Goal: Task Accomplishment & Management: Use online tool/utility

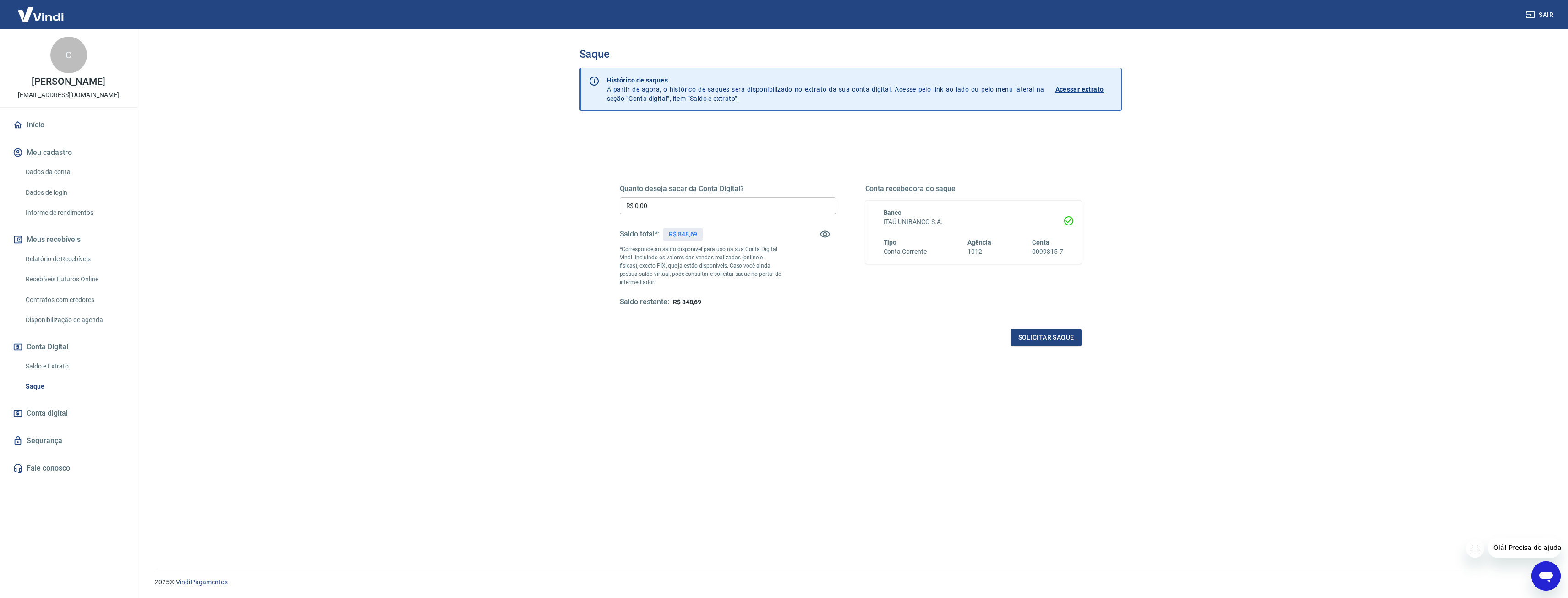
drag, startPoint x: 679, startPoint y: 208, endPoint x: 526, endPoint y: 220, distance: 153.5
click at [526, 220] on main "Saque Histórico de saques A partir de agora, o histórico de saques será disponi…" at bounding box center [850, 313] width 1435 height 569
type input "R$ 848,69"
click at [1042, 342] on button "Solicitar saque" at bounding box center [1046, 338] width 70 height 17
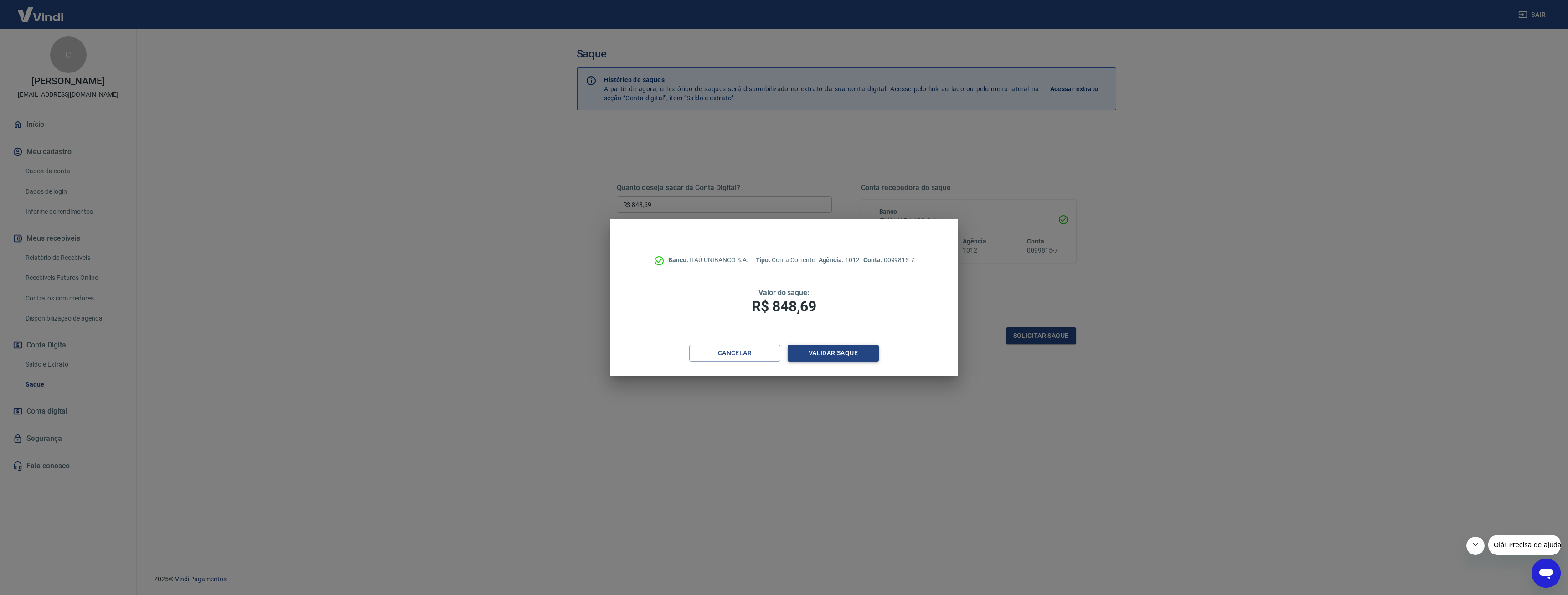
click at [833, 357] on button "Validar saque" at bounding box center [833, 353] width 91 height 17
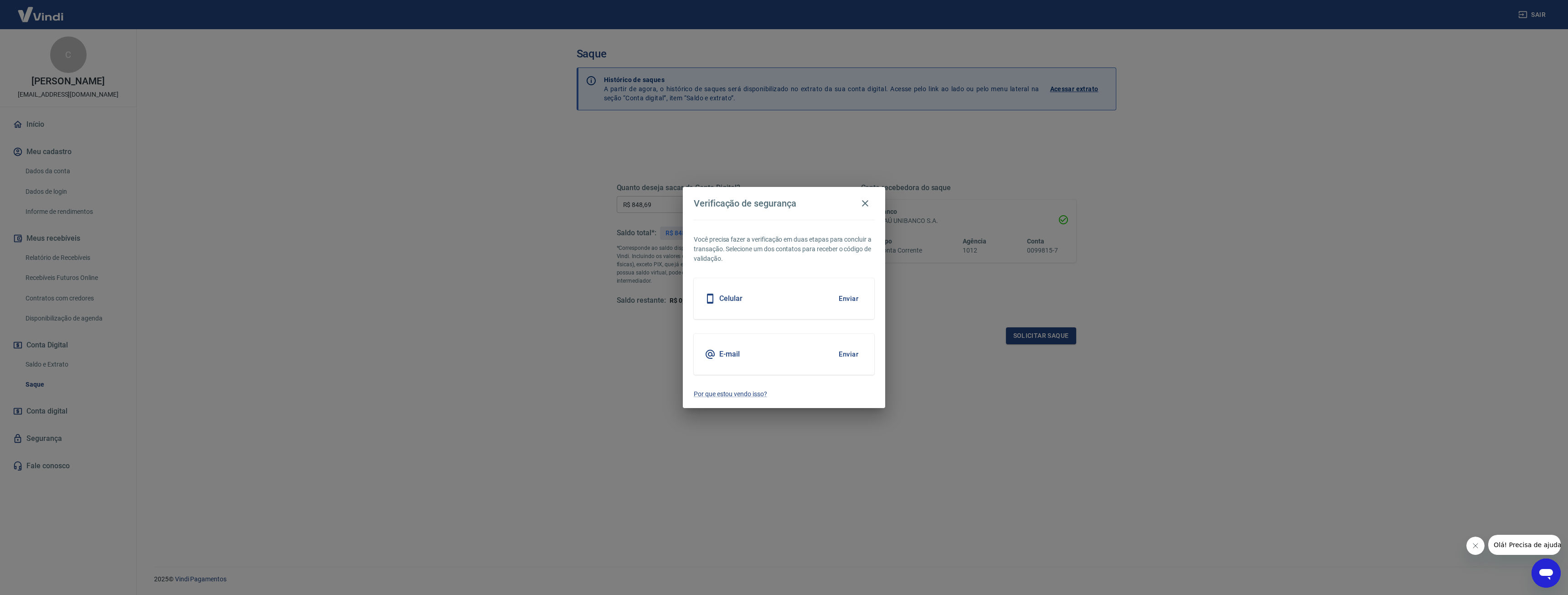
click at [788, 300] on div "Celular Enviar" at bounding box center [784, 298] width 181 height 41
click at [841, 300] on button "Enviar" at bounding box center [849, 298] width 30 height 19
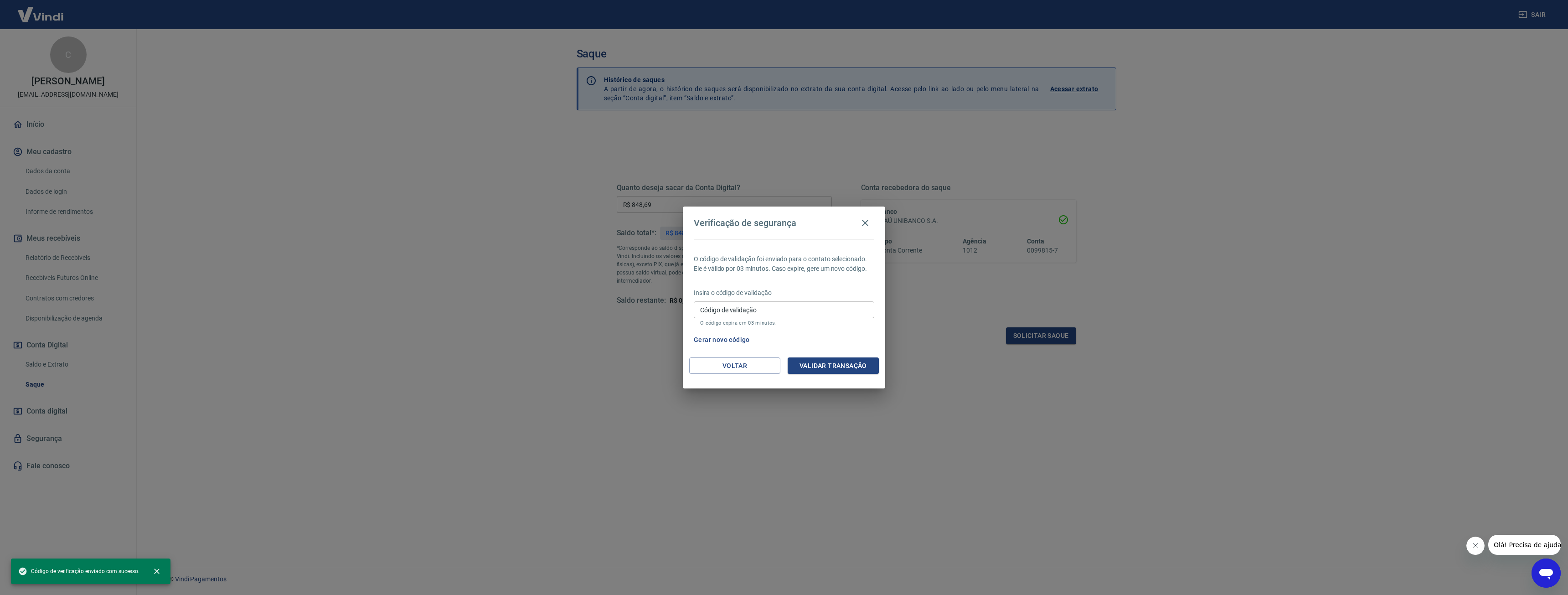
drag, startPoint x: 827, startPoint y: 309, endPoint x: 819, endPoint y: 319, distance: 12.8
click at [819, 319] on input "Código de validação" at bounding box center [784, 310] width 181 height 17
click at [819, 316] on input "Código de validação" at bounding box center [784, 310] width 181 height 17
click at [847, 286] on div "O código de validação foi enviado para o contato selecionado. Ele é válido por …" at bounding box center [784, 298] width 202 height 118
click at [723, 337] on button "Gerar novo código" at bounding box center [722, 340] width 63 height 17
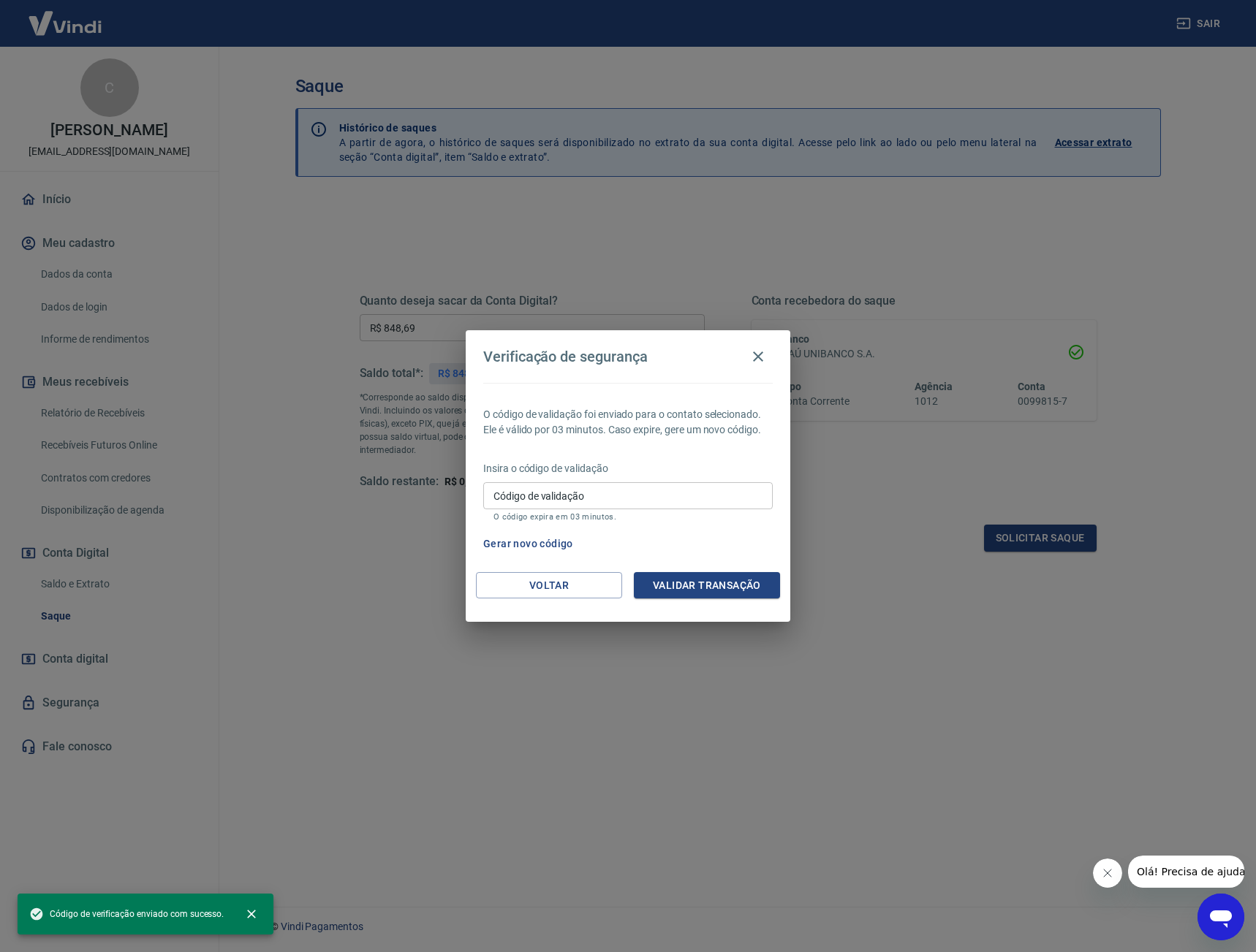
click at [546, 539] on button "Gerar novo código" at bounding box center [528, 544] width 101 height 27
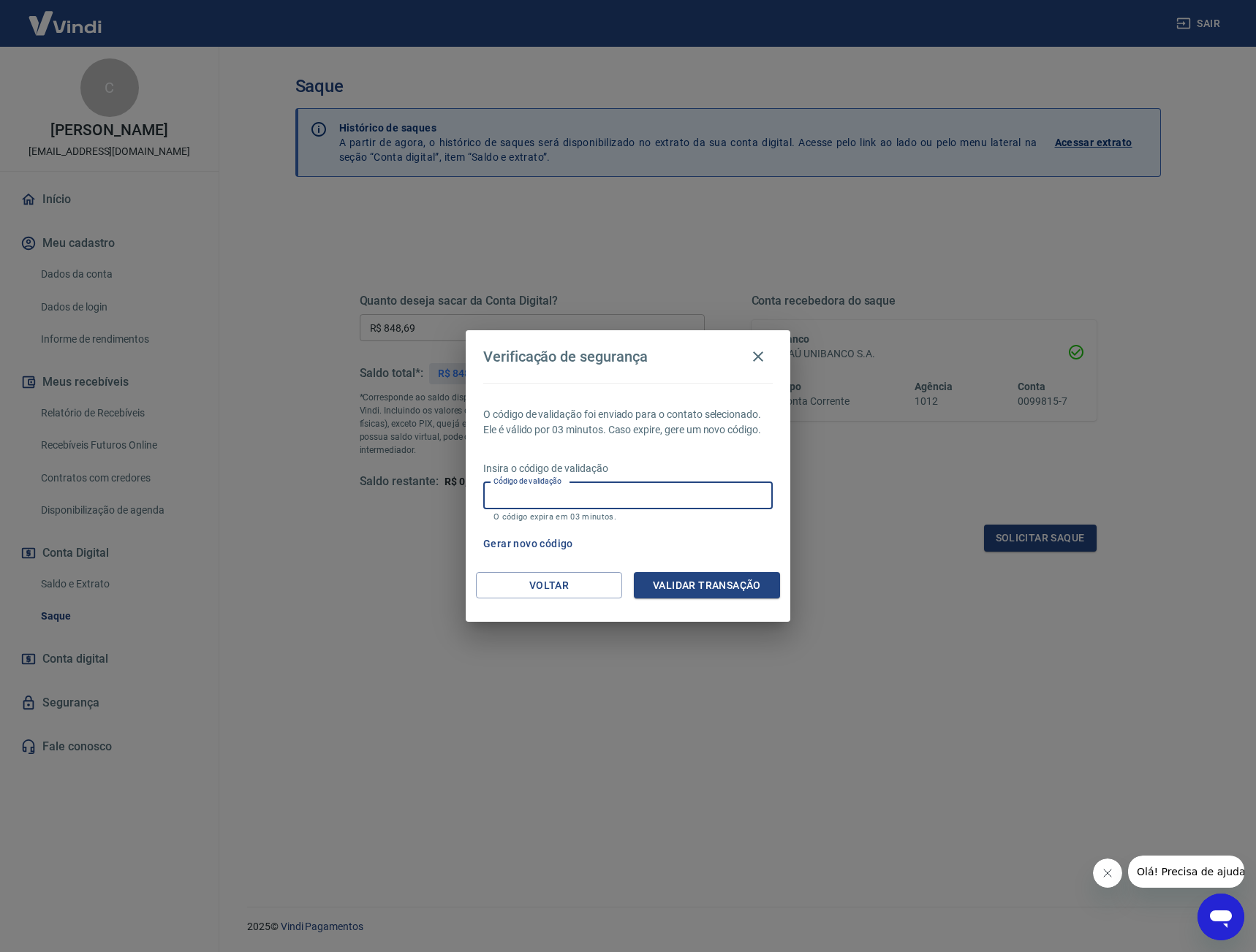
click at [619, 492] on input "Código de validação" at bounding box center [628, 496] width 290 height 27
click at [505, 595] on button "Voltar" at bounding box center [548, 585] width 146 height 27
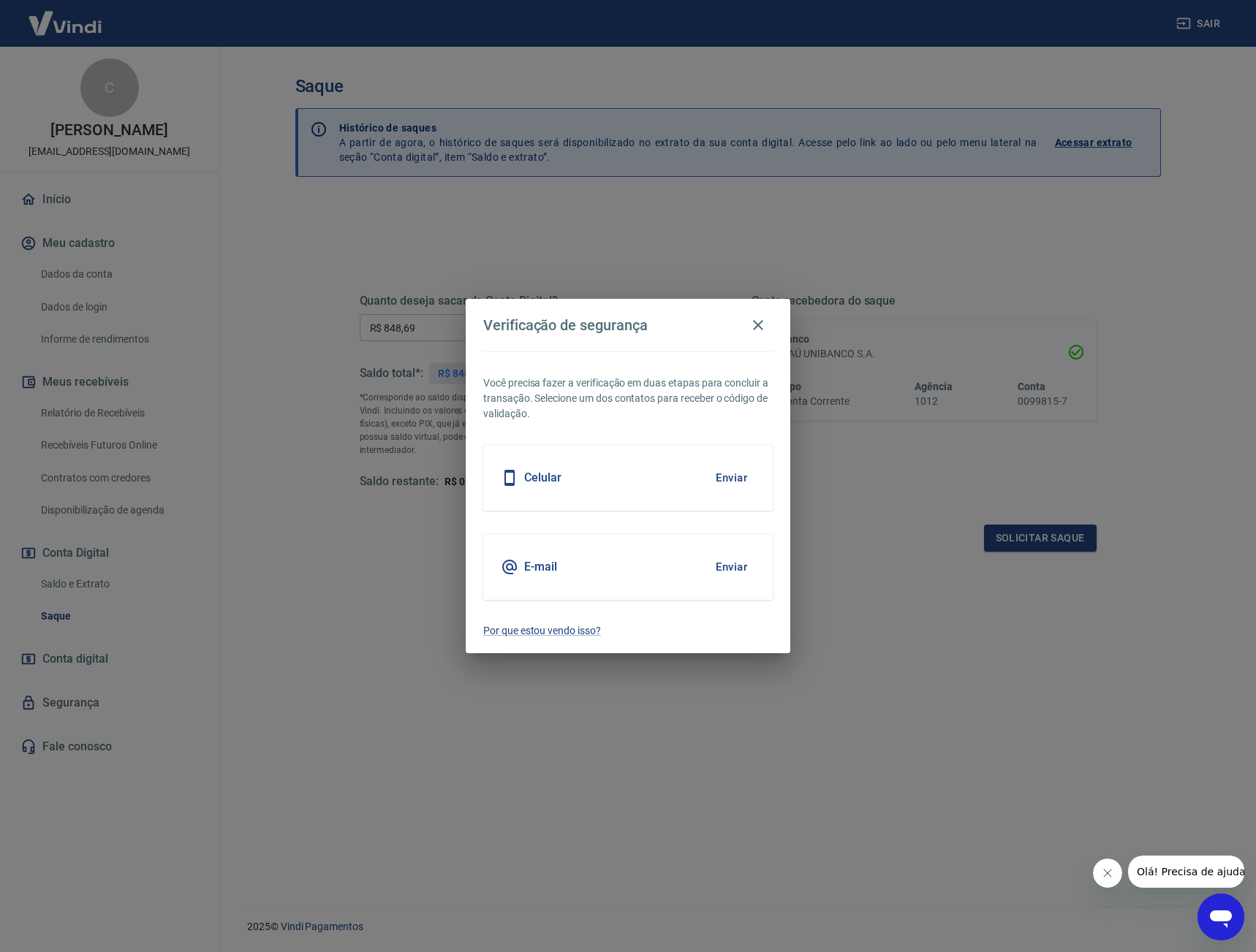
click at [738, 570] on button "Enviar" at bounding box center [731, 566] width 48 height 30
click at [762, 327] on icon "button" at bounding box center [758, 325] width 18 height 18
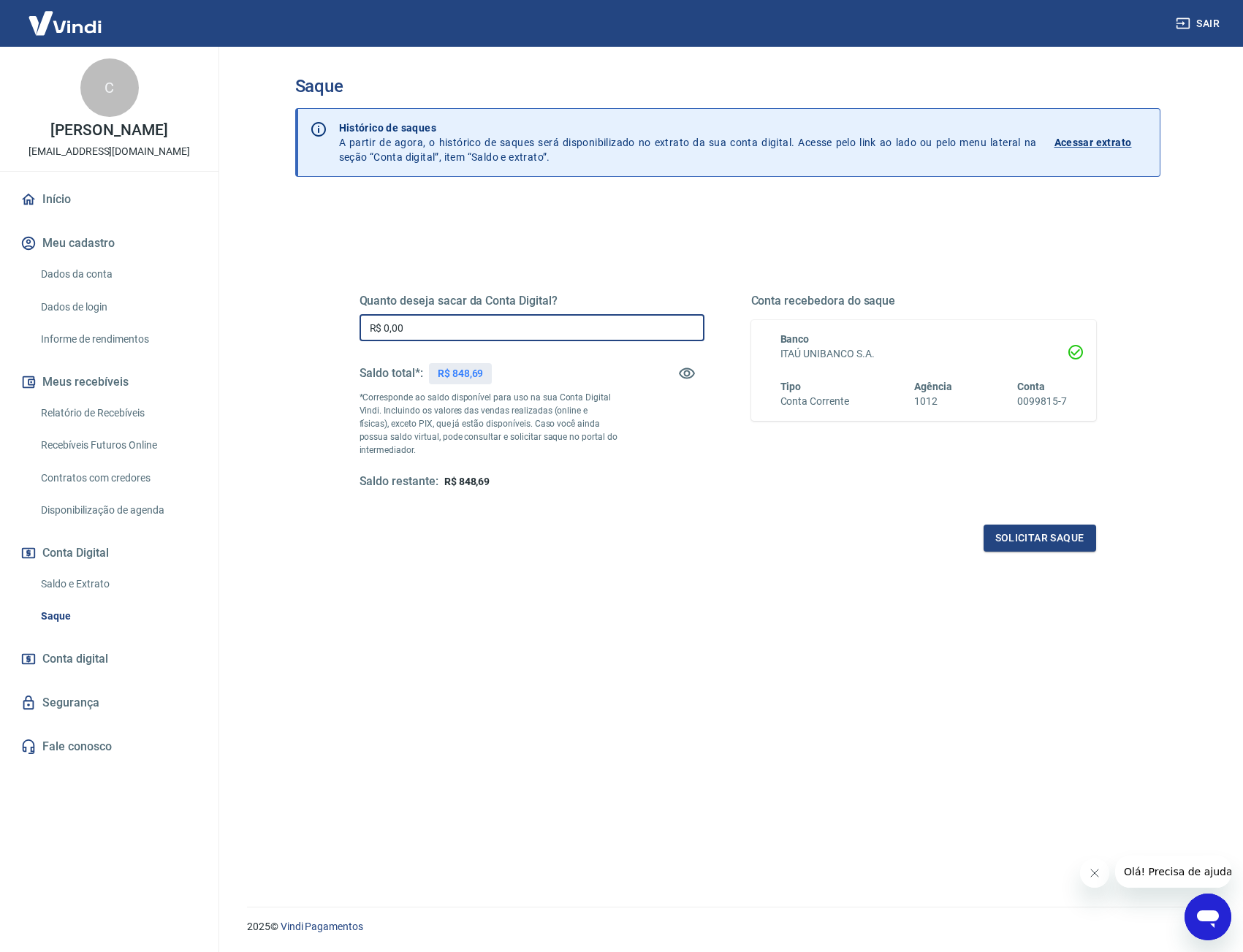
click at [450, 323] on input "R$ 0,00" at bounding box center [531, 328] width 344 height 27
type input "R$ 848,69"
click at [1045, 536] on button "Solicitar saque" at bounding box center [1039, 538] width 112 height 27
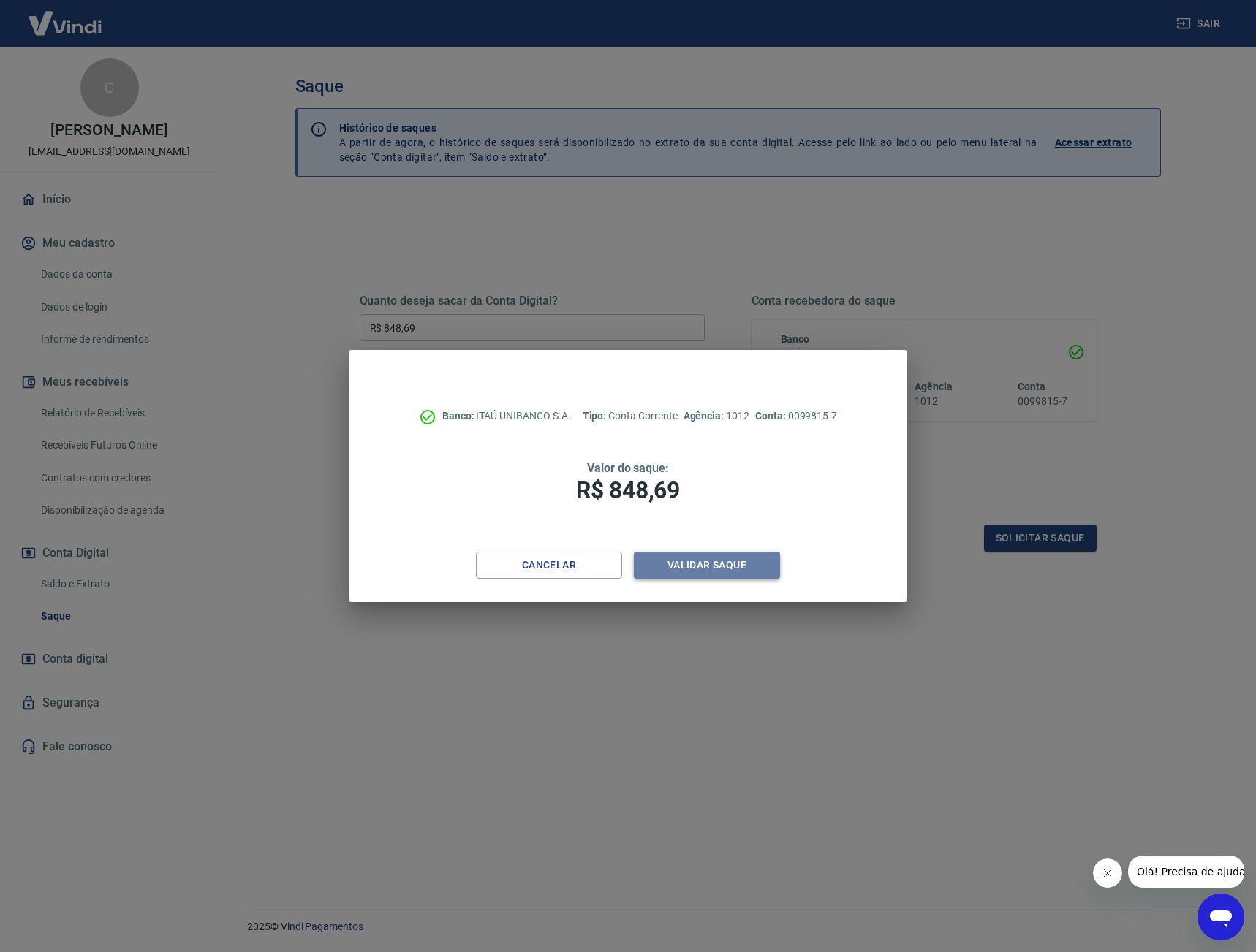
click at [727, 566] on button "Validar saque" at bounding box center [707, 565] width 146 height 27
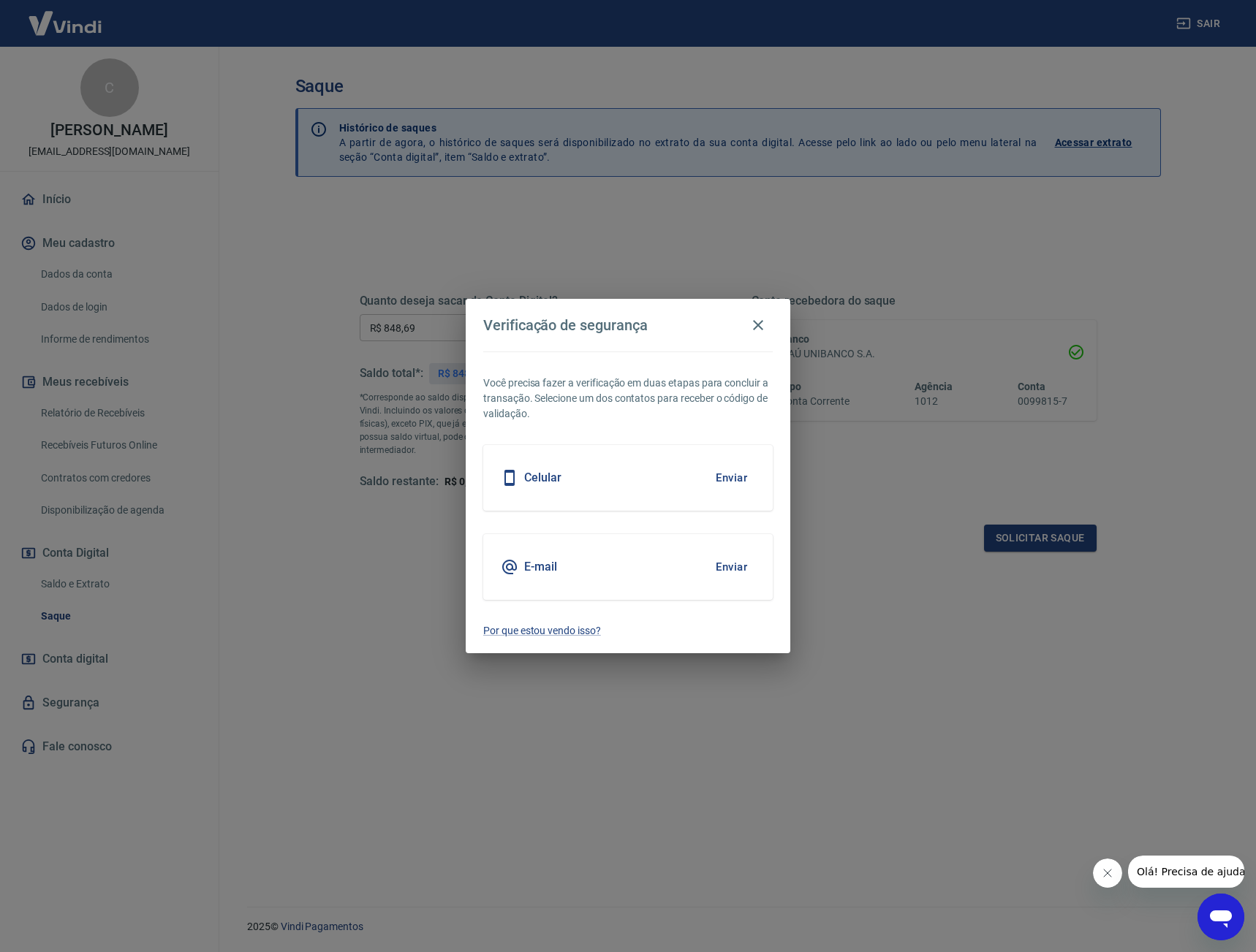
click at [730, 476] on button "Enviar" at bounding box center [731, 477] width 48 height 30
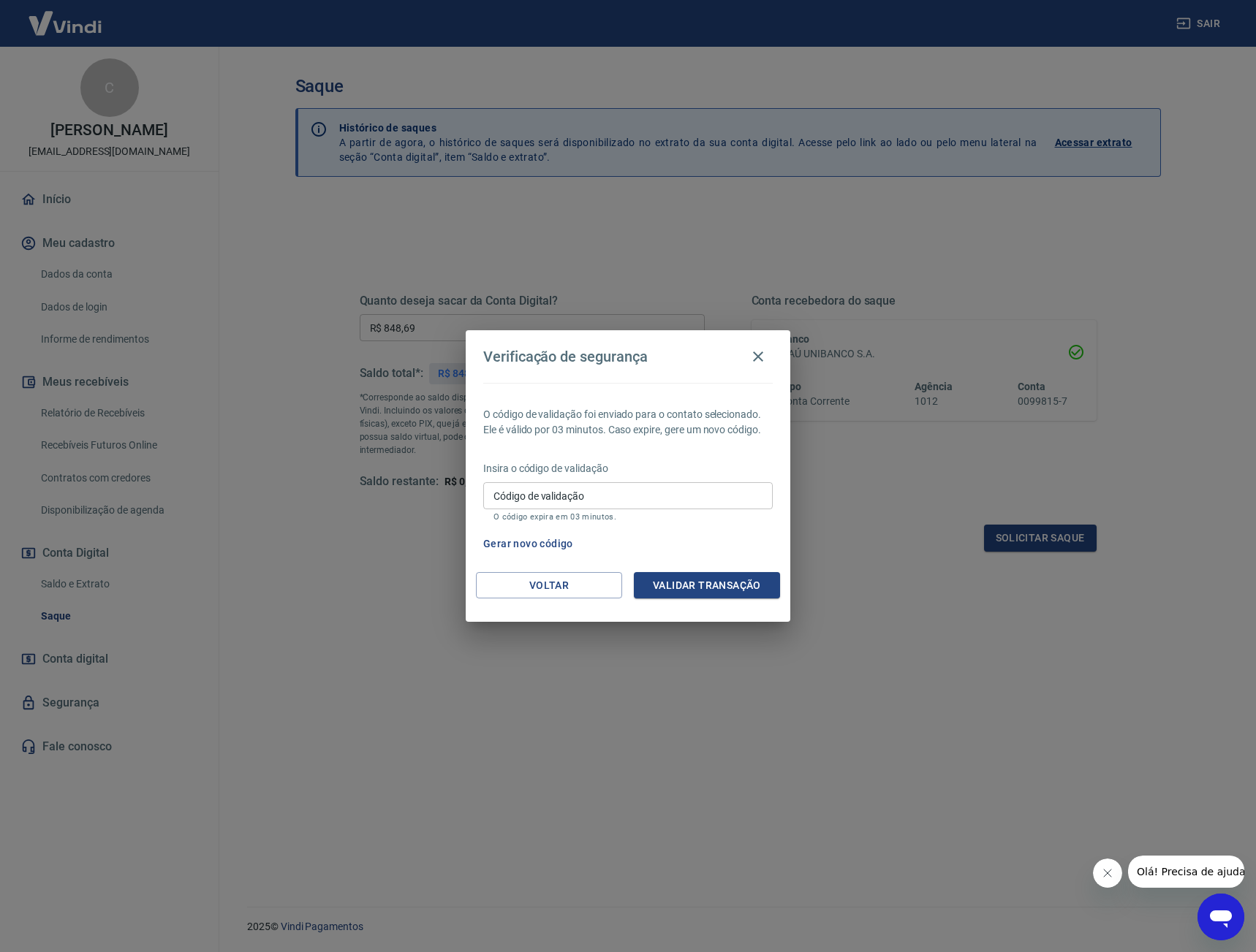
click at [599, 473] on p "Insira o código de validação" at bounding box center [628, 469] width 290 height 16
click at [594, 495] on input "Código de validação" at bounding box center [628, 496] width 290 height 27
click at [594, 496] on input "Código de validação" at bounding box center [628, 496] width 290 height 27
click at [688, 438] on div "O código de validação foi enviado para o contato selecionado. Ele é válido por …" at bounding box center [628, 477] width 324 height 189
click at [641, 489] on input "Código de validação" at bounding box center [628, 496] width 290 height 27
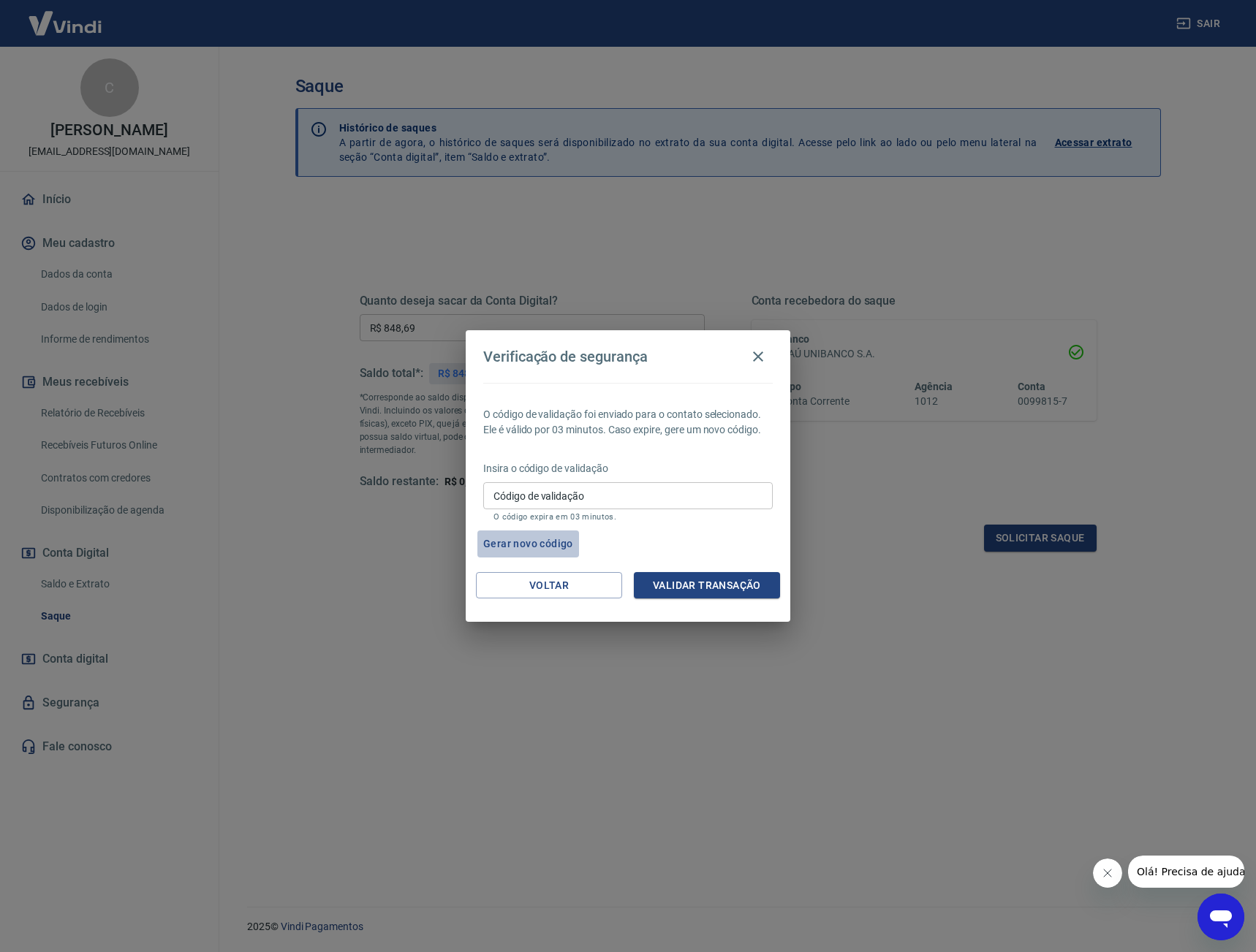
click at [503, 540] on button "Gerar novo código" at bounding box center [528, 544] width 101 height 27
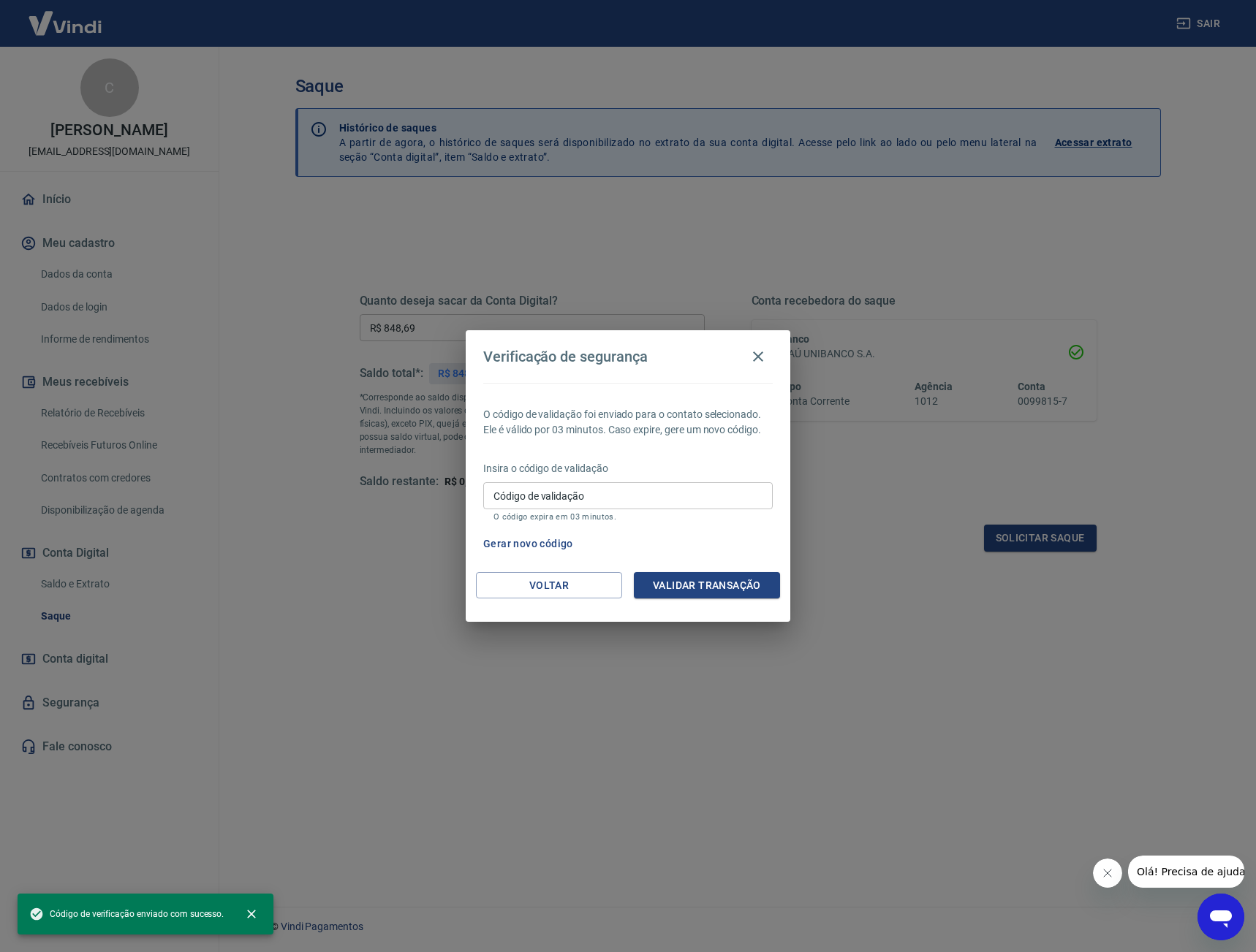
click at [569, 538] on button "Gerar novo código" at bounding box center [528, 544] width 101 height 27
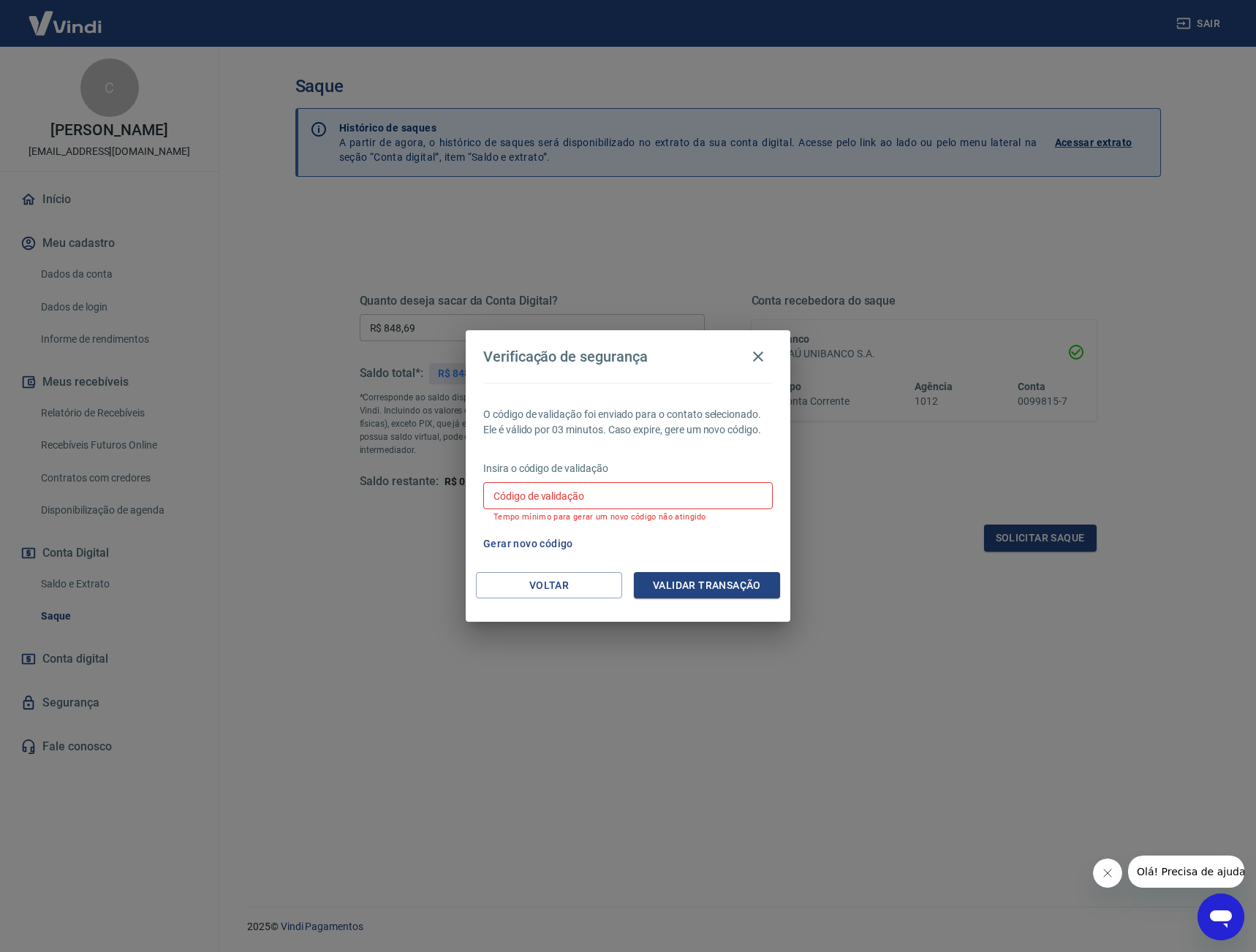
click at [704, 498] on input "Código de validação" at bounding box center [628, 496] width 290 height 27
click at [535, 497] on input "Código de validação" at bounding box center [628, 496] width 290 height 27
click at [589, 498] on input "Código de validação" at bounding box center [628, 496] width 290 height 27
click at [554, 487] on input "Código de validação" at bounding box center [628, 496] width 290 height 27
click at [659, 420] on p "O código de validação foi enviado para o contato selecionado. Ele é válido por …" at bounding box center [628, 421] width 290 height 30
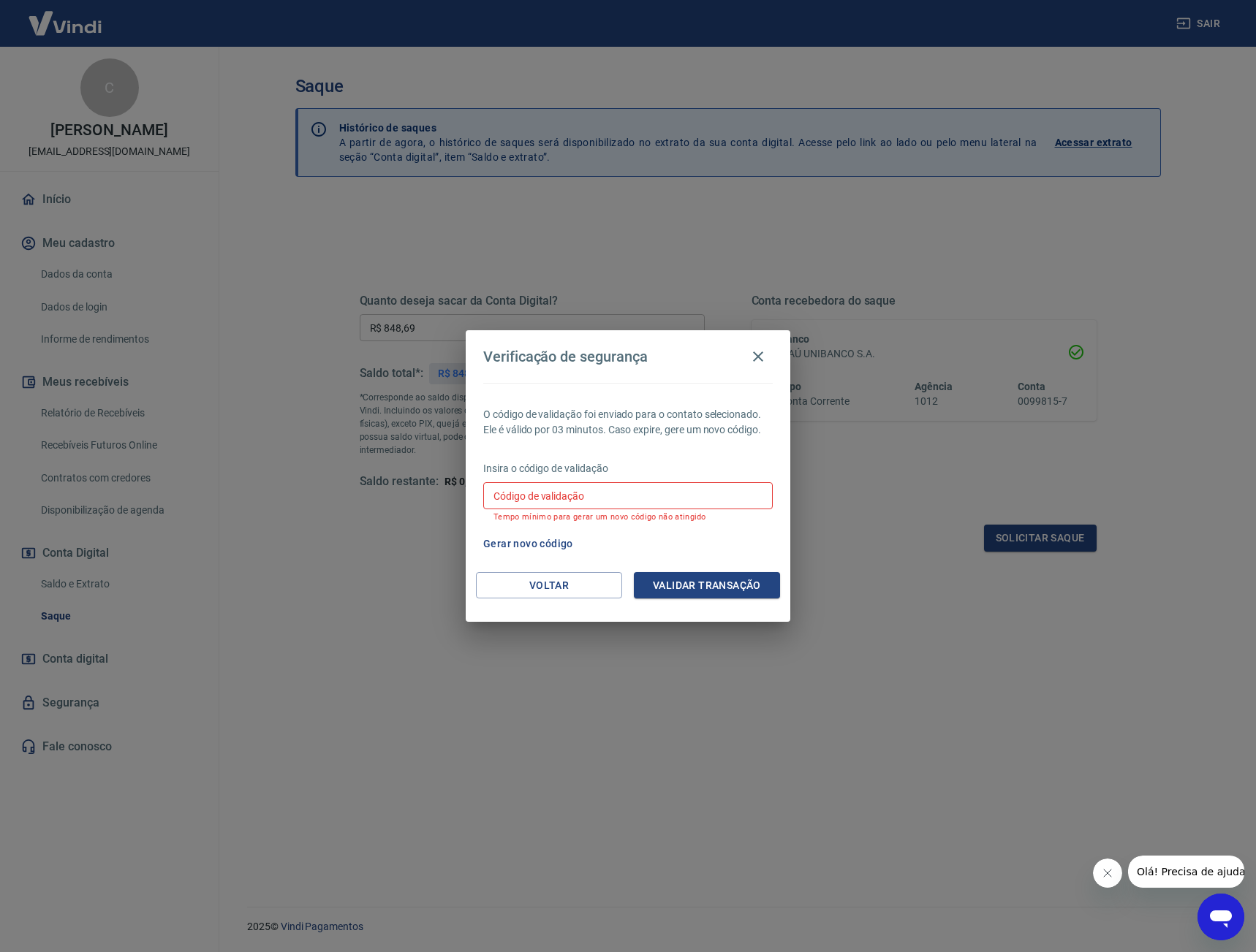
click at [543, 546] on button "Gerar novo código" at bounding box center [528, 544] width 101 height 27
click at [676, 484] on input "Código de validação" at bounding box center [628, 496] width 290 height 27
drag, startPoint x: 673, startPoint y: 493, endPoint x: 622, endPoint y: 481, distance: 52.4
click at [673, 493] on input "Código de validação" at bounding box center [628, 496] width 290 height 27
click at [572, 461] on p "Insira o código de validação" at bounding box center [628, 469] width 290 height 16
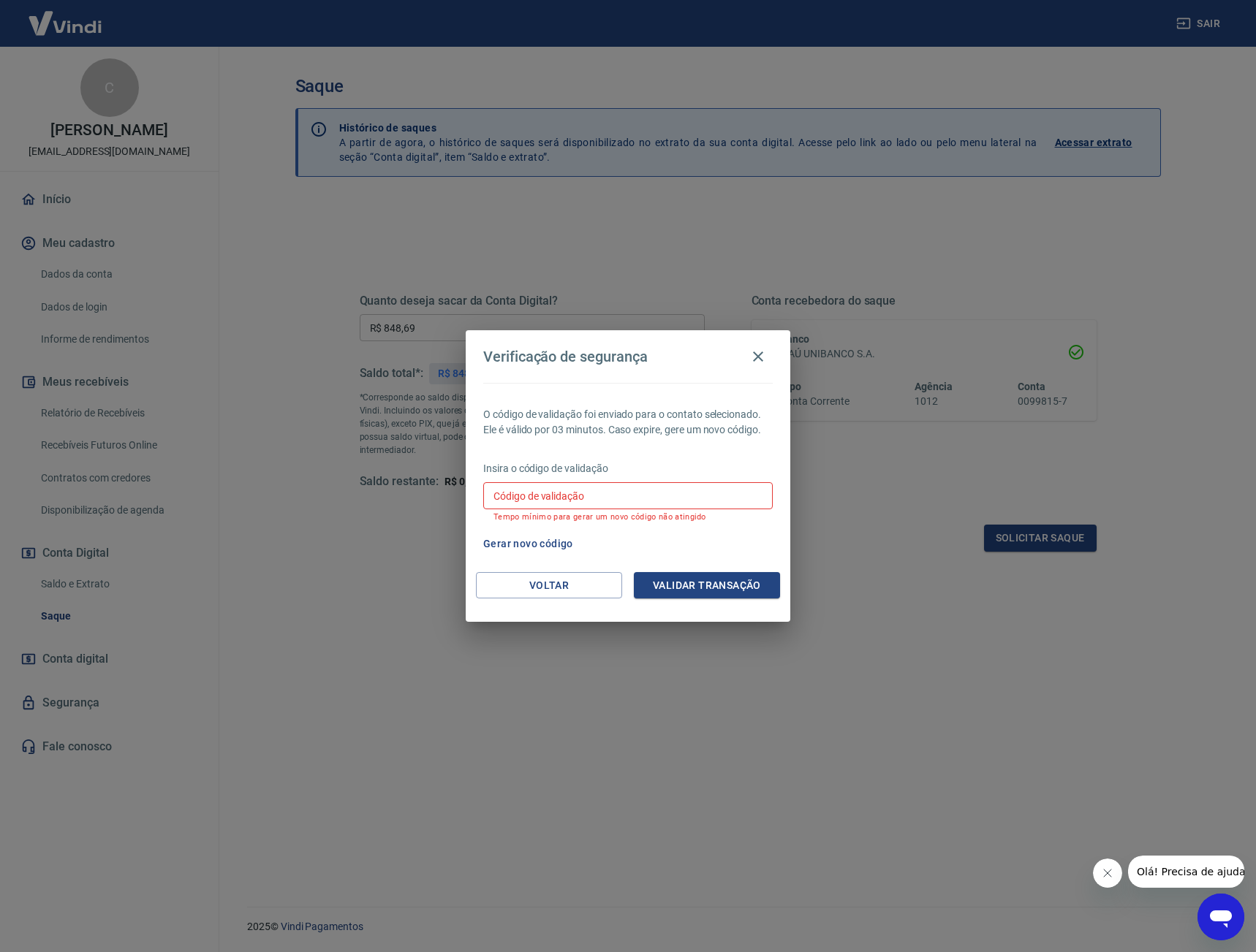
click at [598, 498] on input "Código de validação" at bounding box center [628, 496] width 290 height 27
click at [598, 490] on input "Código de validação" at bounding box center [628, 496] width 290 height 27
click at [753, 353] on icon "button" at bounding box center [758, 356] width 18 height 18
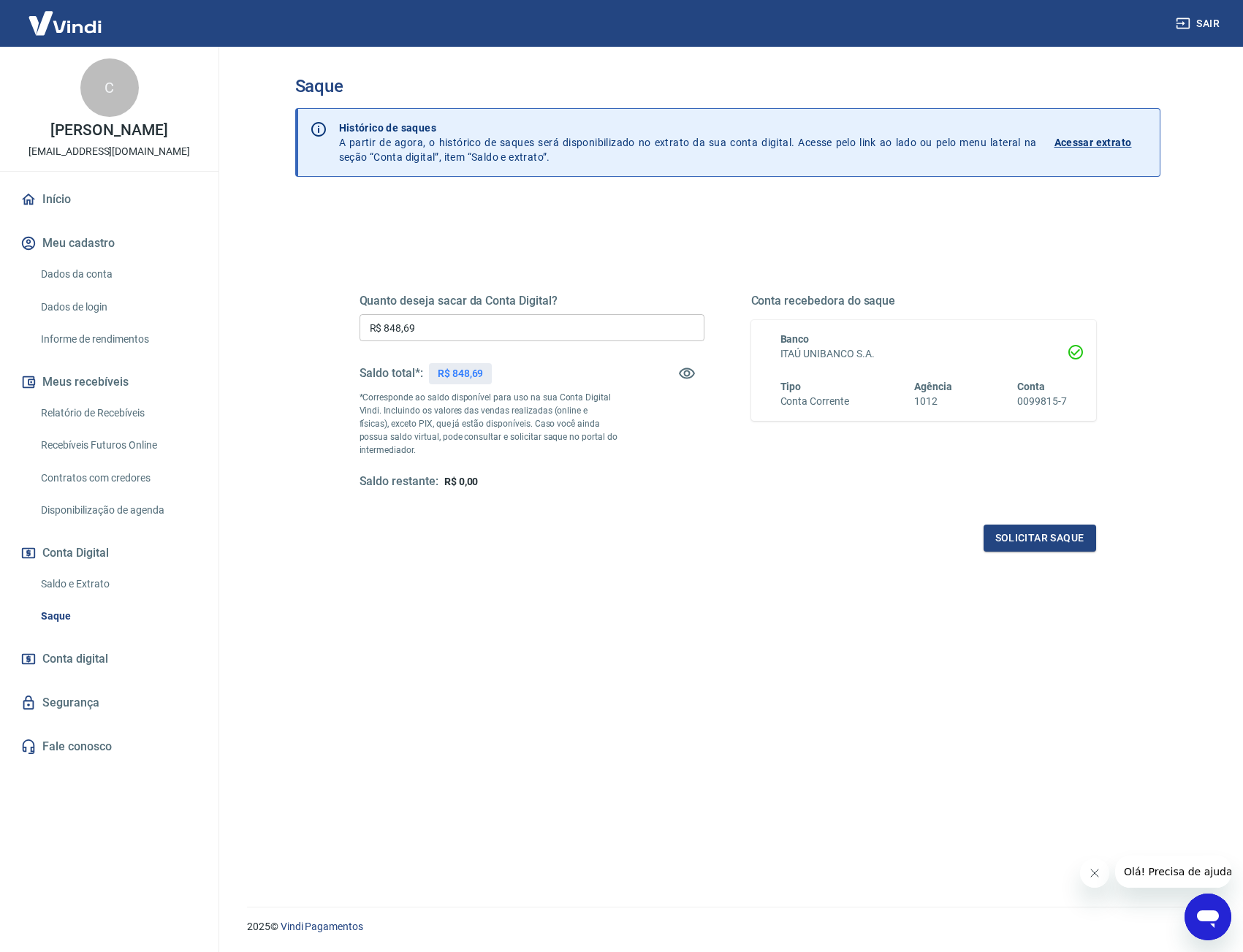
click at [488, 313] on div "Quanto deseja sacar da Conta Digital? R$ 848,69 ​ Saldo total*: R$ 848,69 *Corr…" at bounding box center [531, 391] width 344 height 196
click at [499, 330] on input "R$ 848,69" at bounding box center [531, 328] width 344 height 27
click at [1052, 543] on button "Solicitar saque" at bounding box center [1039, 538] width 112 height 27
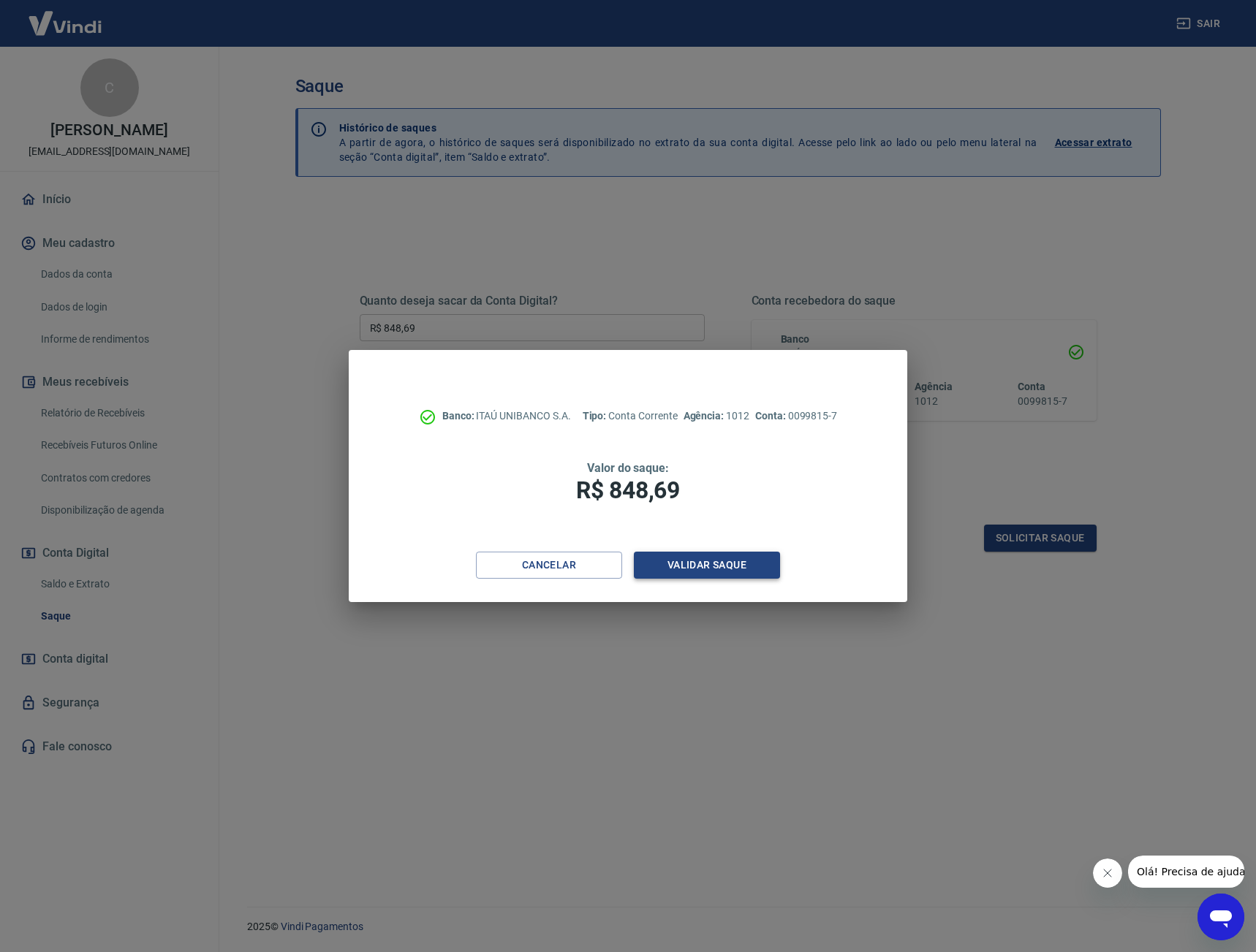
click at [688, 560] on button "Validar saque" at bounding box center [707, 565] width 146 height 27
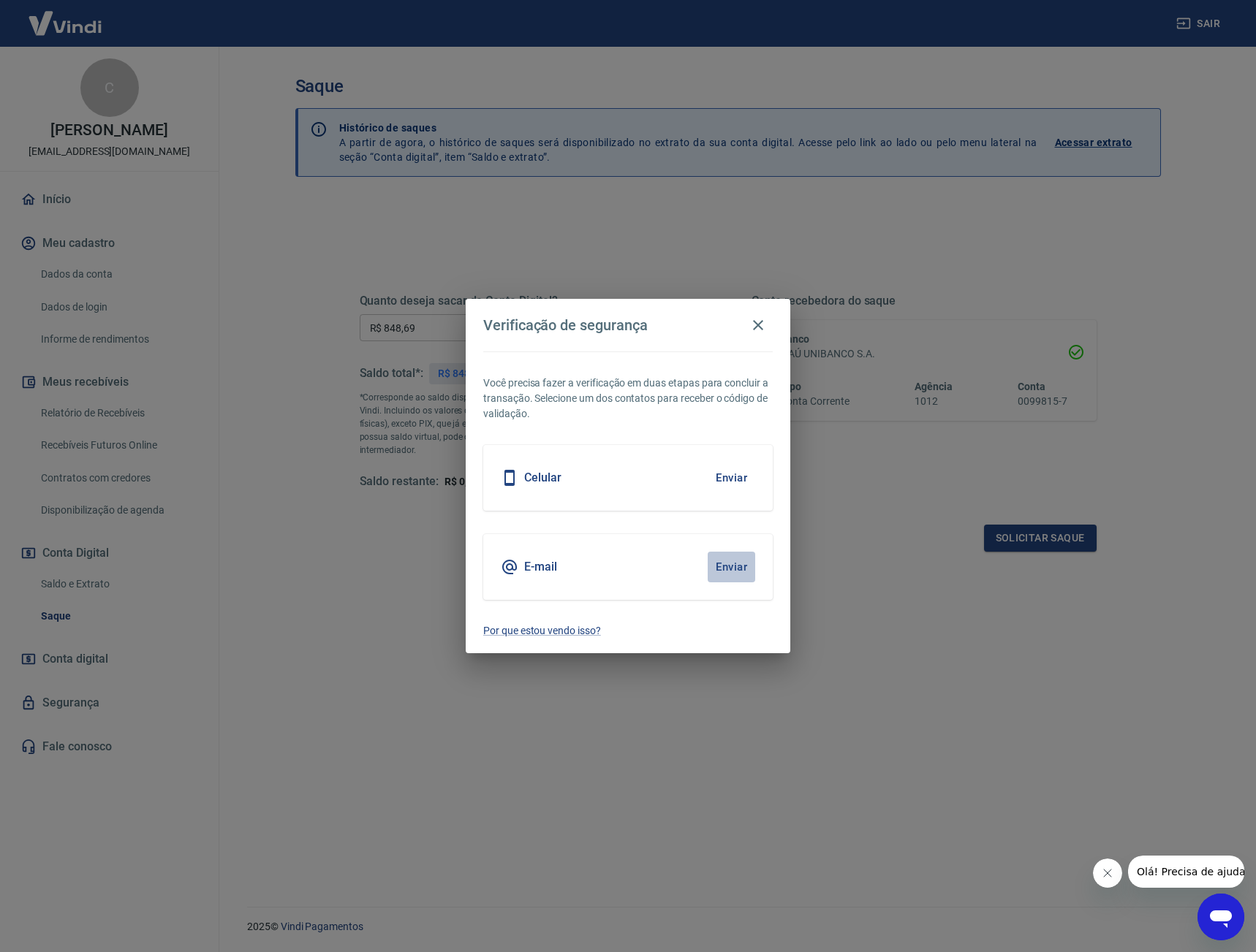
click at [730, 560] on button "Enviar" at bounding box center [731, 566] width 48 height 30
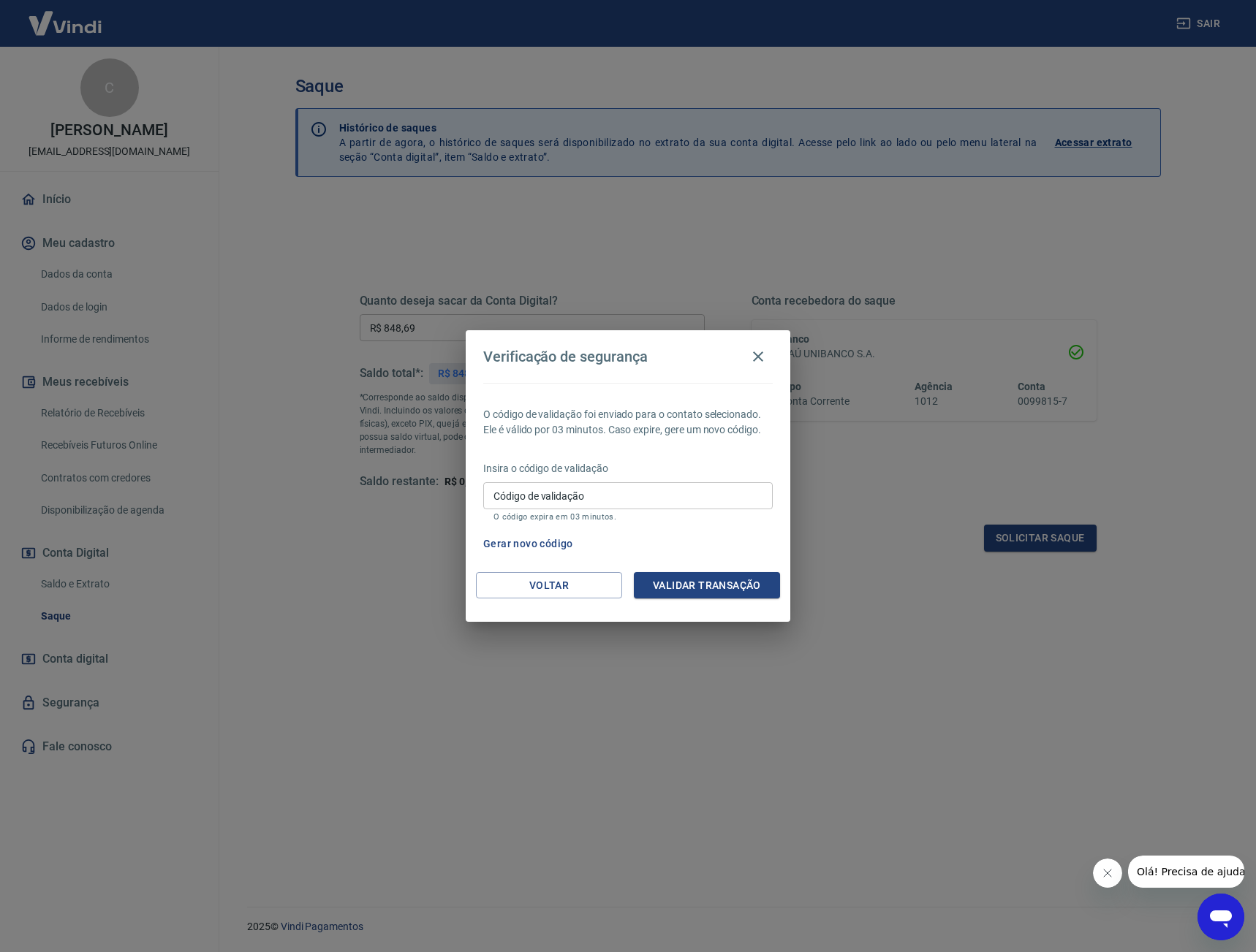
click at [644, 302] on div "Verificação de segurança O código de validação foi enviado para o contato selec…" at bounding box center [628, 476] width 1256 height 952
drag, startPoint x: 653, startPoint y: 368, endPoint x: 676, endPoint y: 501, distance: 135.0
click at [676, 501] on div "Verificação de segurança O código de validação foi enviado para o contato selec…" at bounding box center [628, 475] width 324 height 292
click at [668, 362] on div "Verificação de segurança" at bounding box center [628, 356] width 290 height 29
drag, startPoint x: 764, startPoint y: 355, endPoint x: 555, endPoint y: 356, distance: 209.0
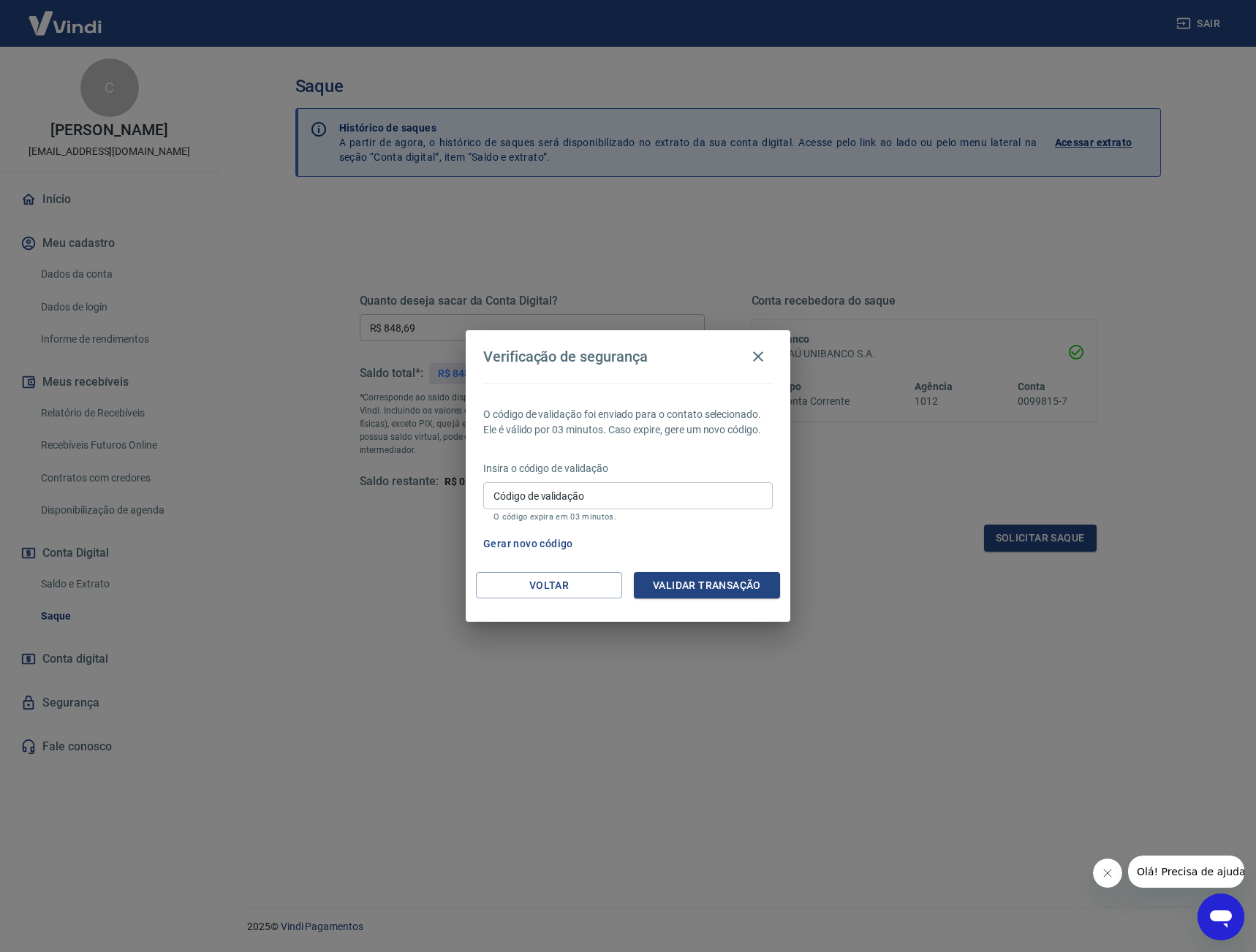
click at [764, 355] on icon "button" at bounding box center [758, 356] width 18 height 18
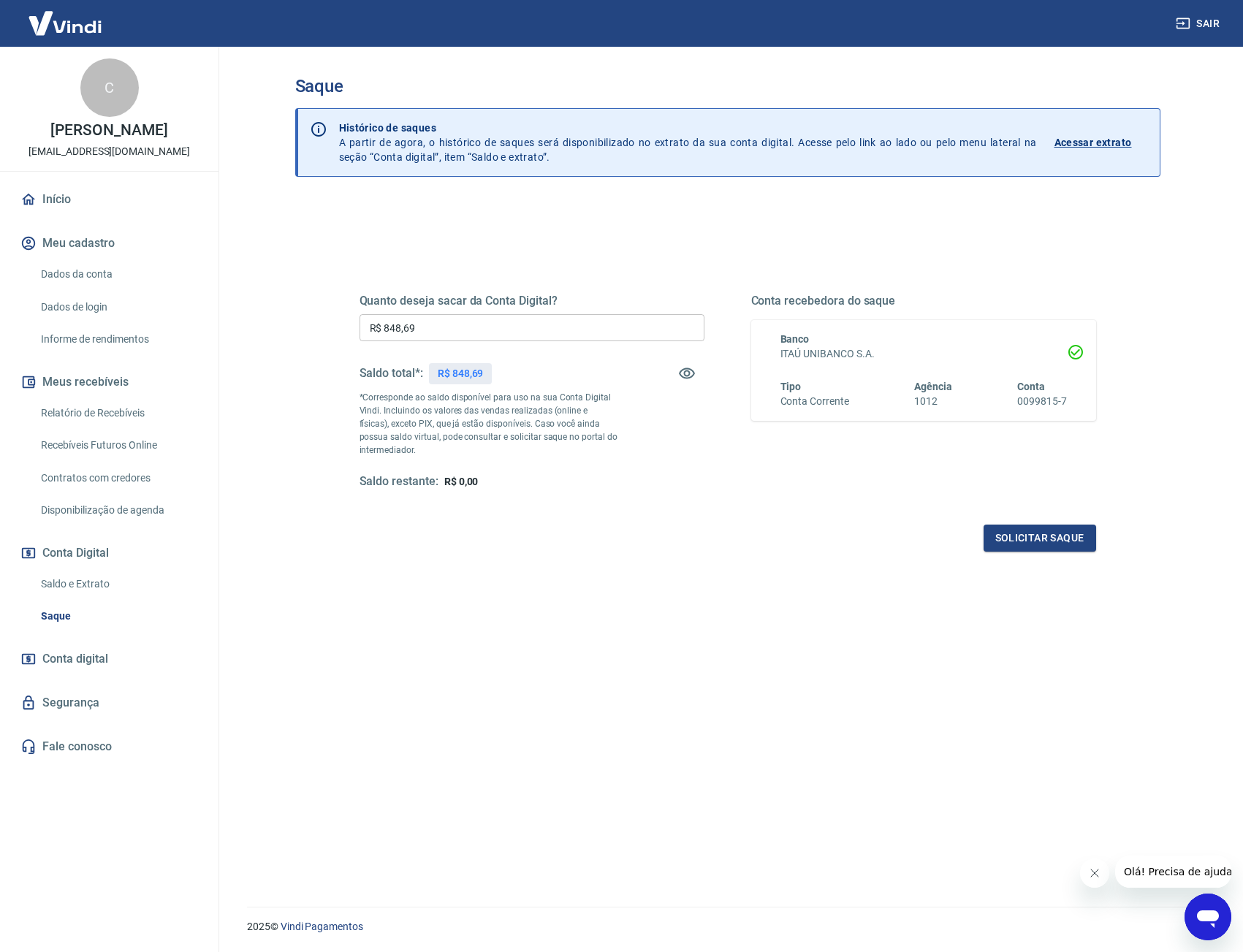
click at [481, 330] on input "R$ 848,69" at bounding box center [531, 328] width 344 height 27
click at [1052, 542] on button "Solicitar saque" at bounding box center [1039, 538] width 112 height 27
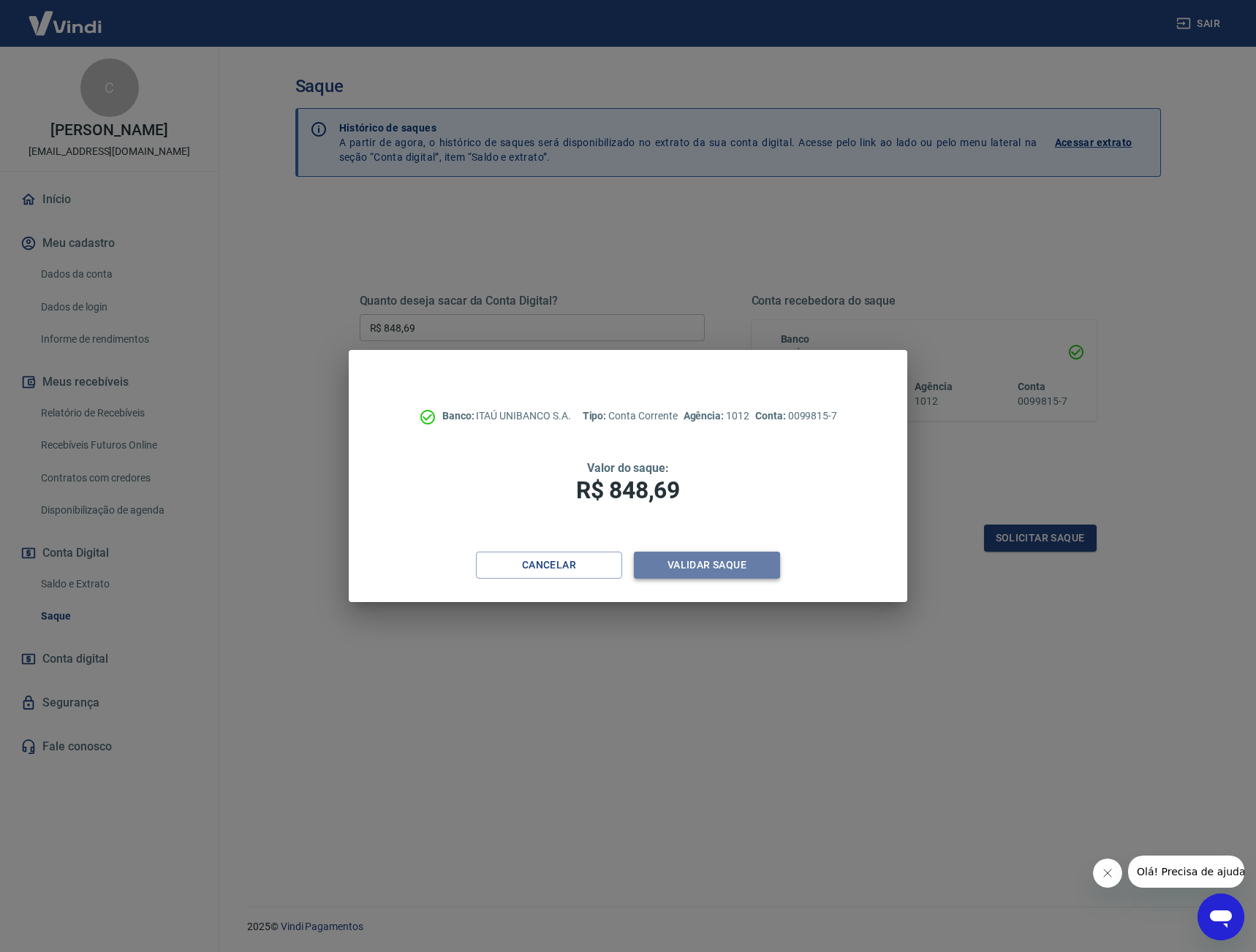
click at [741, 565] on button "Validar saque" at bounding box center [707, 565] width 146 height 27
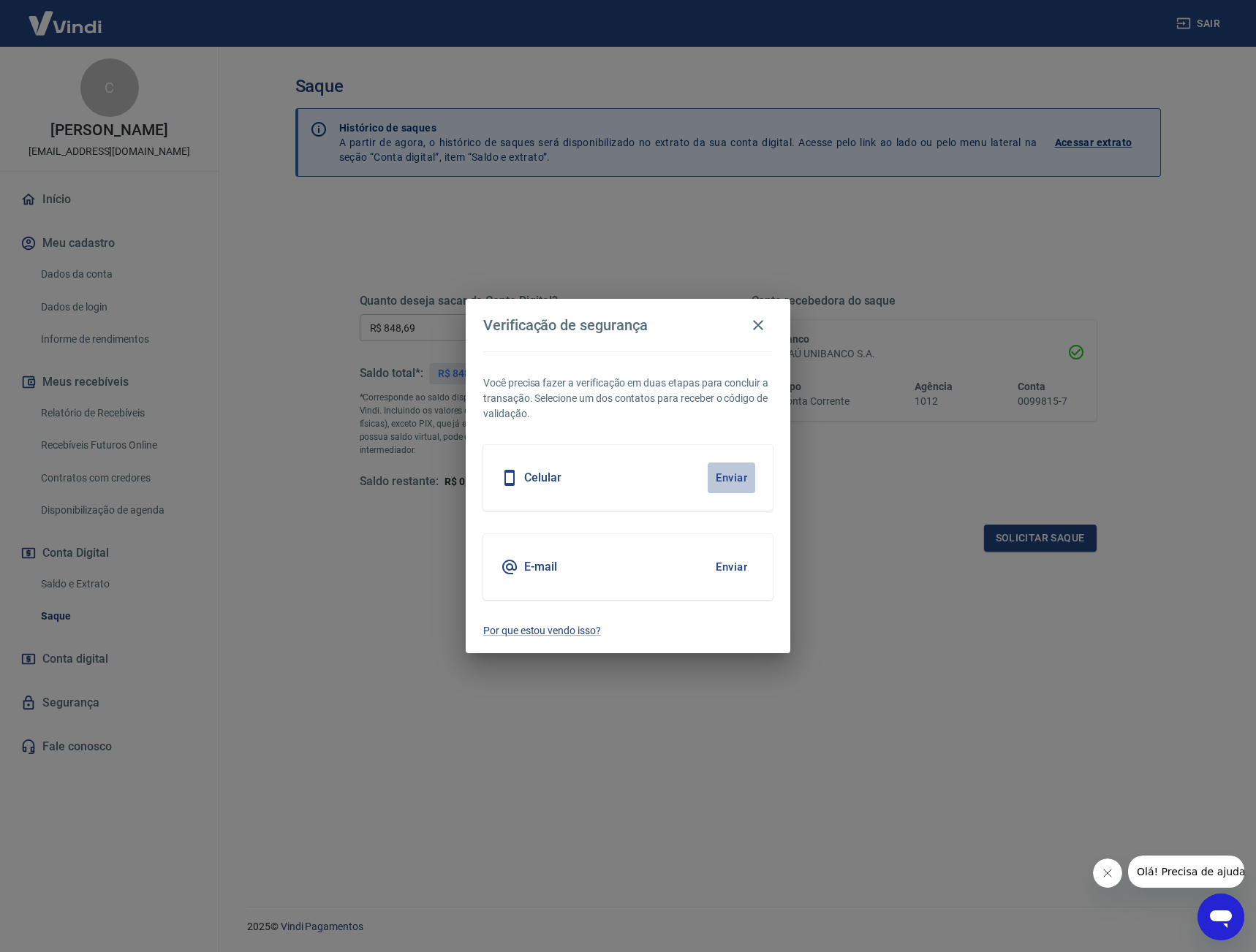
click at [729, 474] on button "Enviar" at bounding box center [731, 477] width 48 height 30
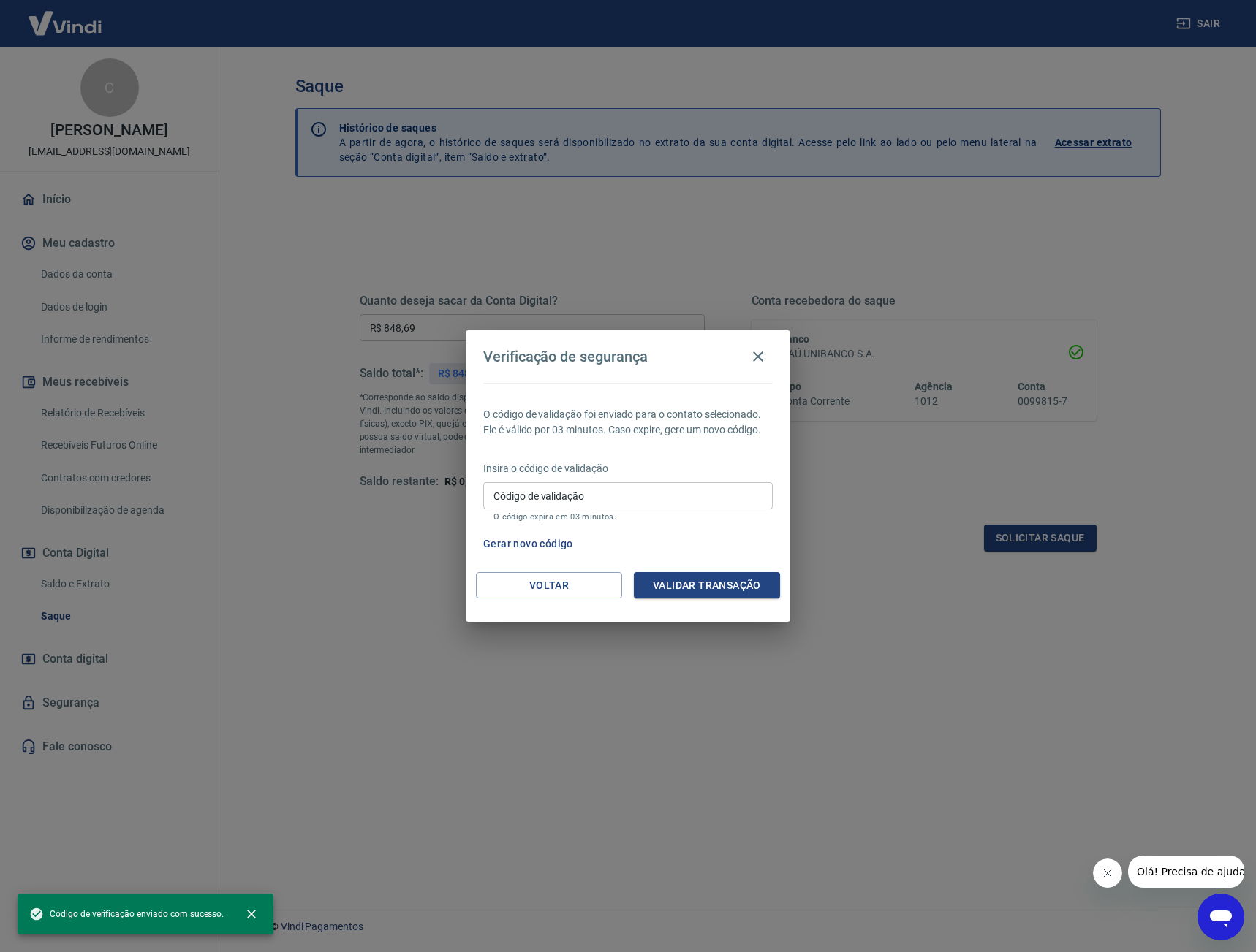
click at [628, 496] on input "Código de validação" at bounding box center [628, 496] width 290 height 27
click at [761, 359] on icon "button" at bounding box center [757, 356] width 10 height 10
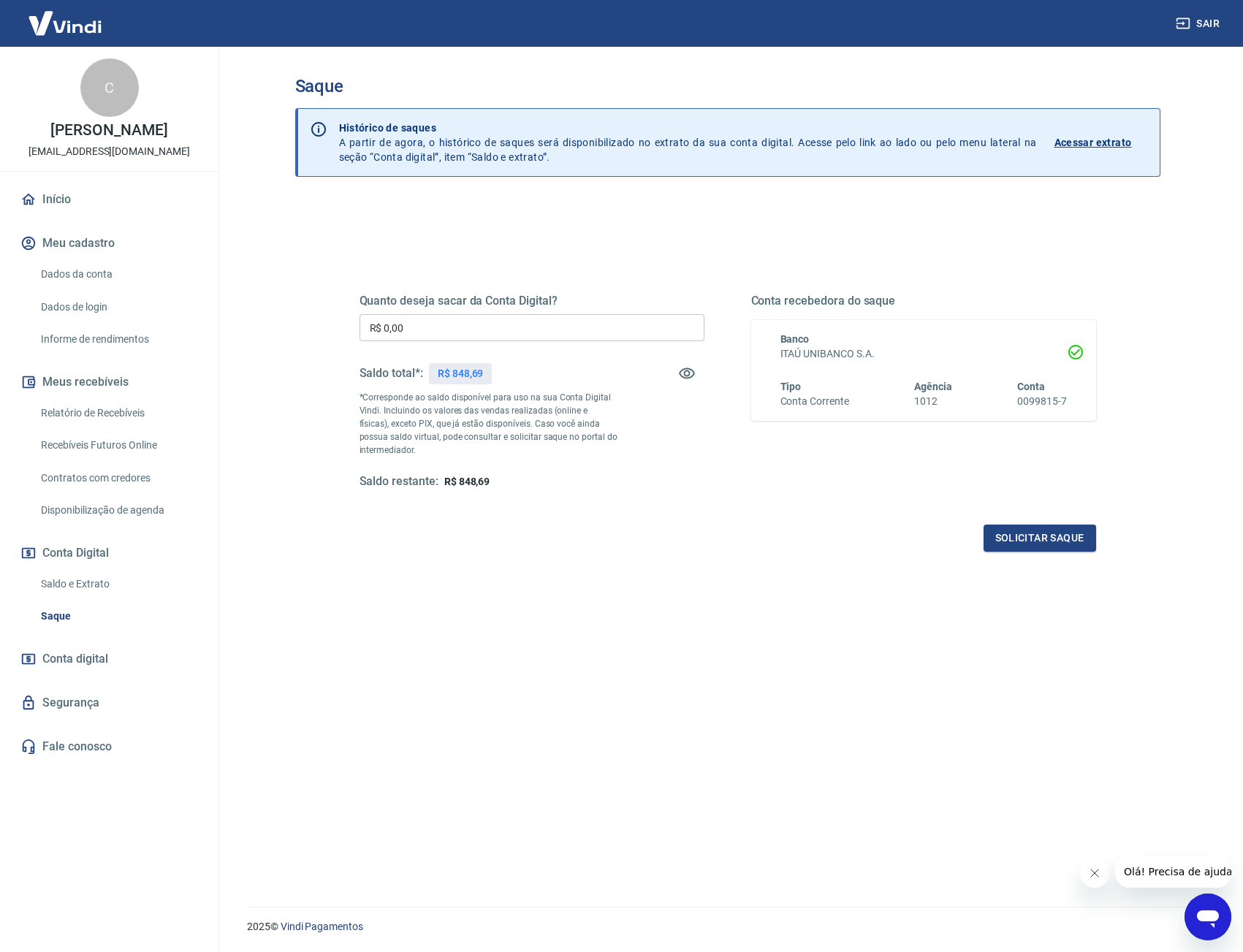
drag, startPoint x: 348, startPoint y: 315, endPoint x: 236, endPoint y: 308, distance: 112.2
click at [235, 308] on main "Saque Histórico de saques A partir de agora, o histórico de saques será disponi…" at bounding box center [727, 499] width 1031 height 905
type input "R$ 848,69"
click at [836, 493] on div "Quanto deseja sacar da Conta Digital? R$ 848,69 ​ Saldo total*: R$ 848,69 *Corr…" at bounding box center [727, 405] width 737 height 293
drag, startPoint x: 463, startPoint y: 327, endPoint x: 480, endPoint y: 330, distance: 17.3
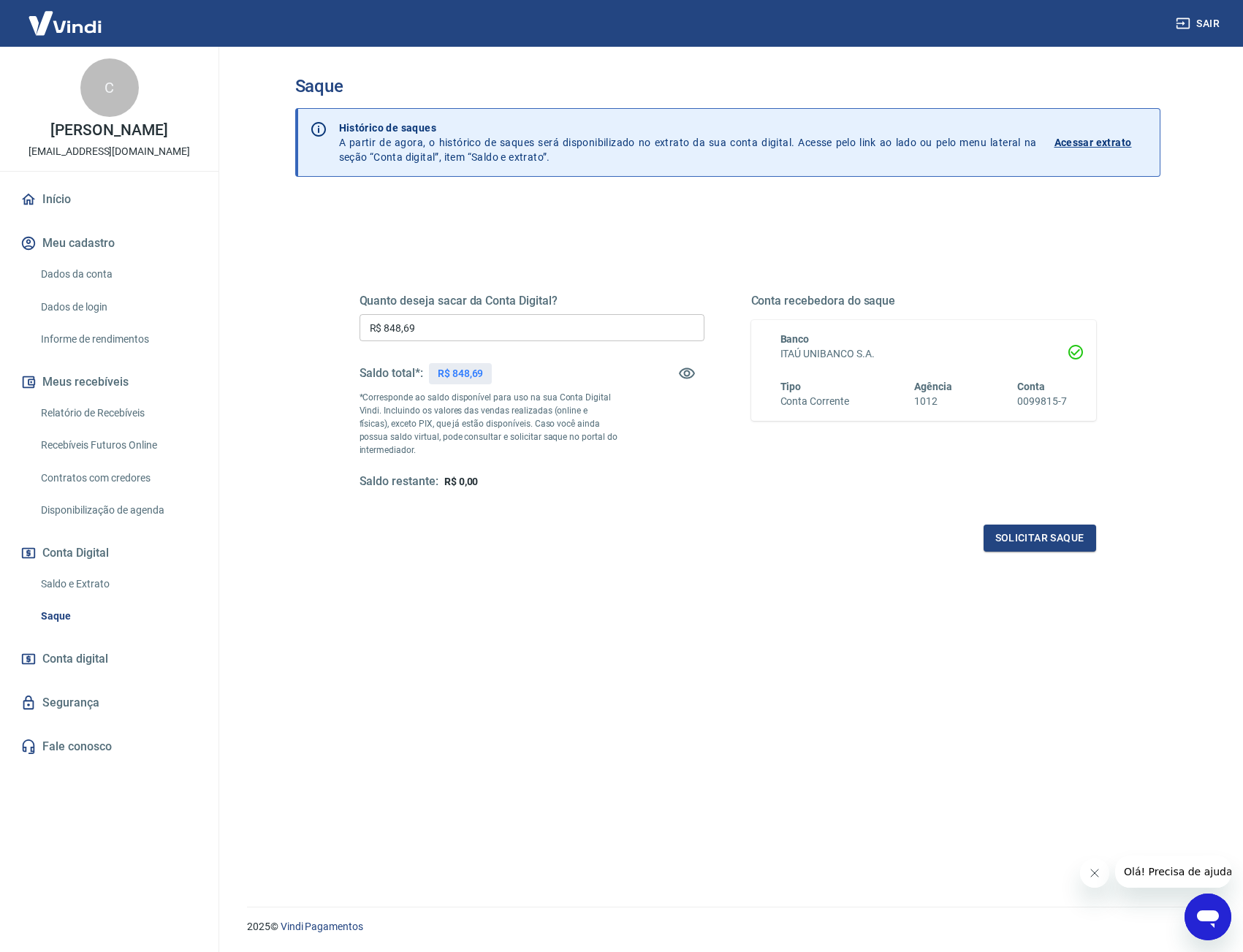
click at [464, 327] on input "R$ 848,69" at bounding box center [531, 328] width 344 height 27
click at [1034, 533] on button "Solicitar saque" at bounding box center [1039, 538] width 112 height 27
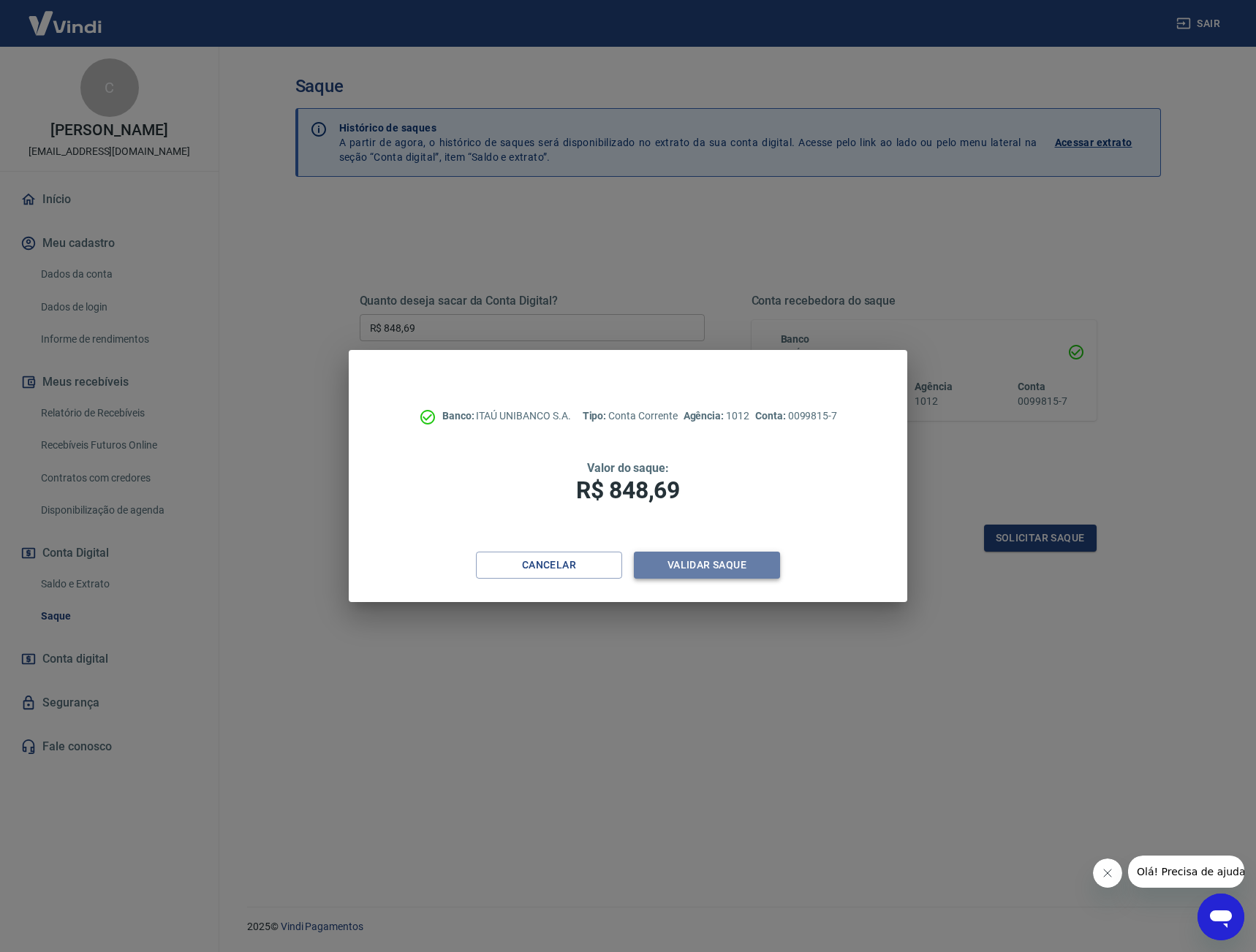
click at [734, 572] on button "Validar saque" at bounding box center [707, 565] width 146 height 27
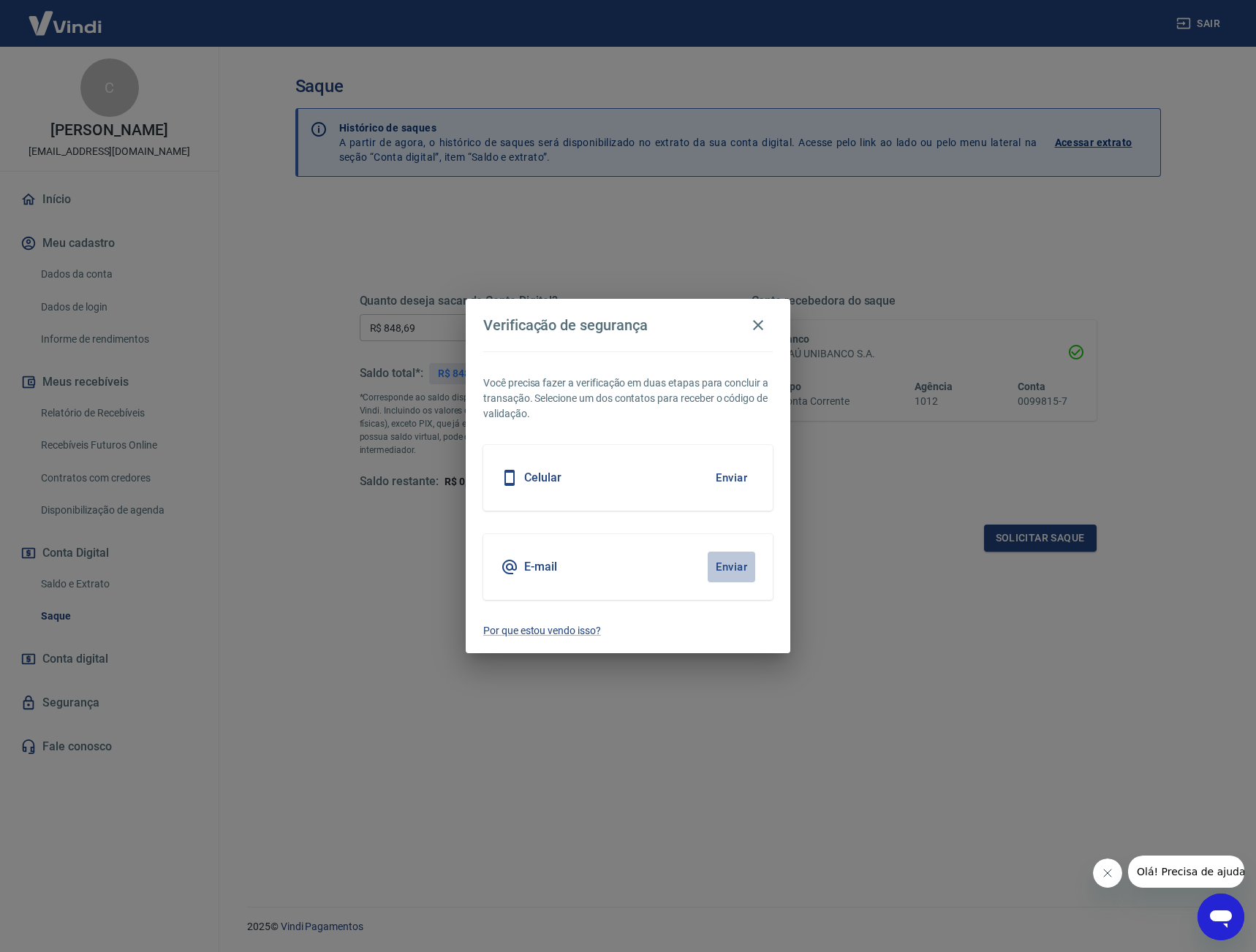
click at [729, 559] on button "Enviar" at bounding box center [731, 566] width 48 height 30
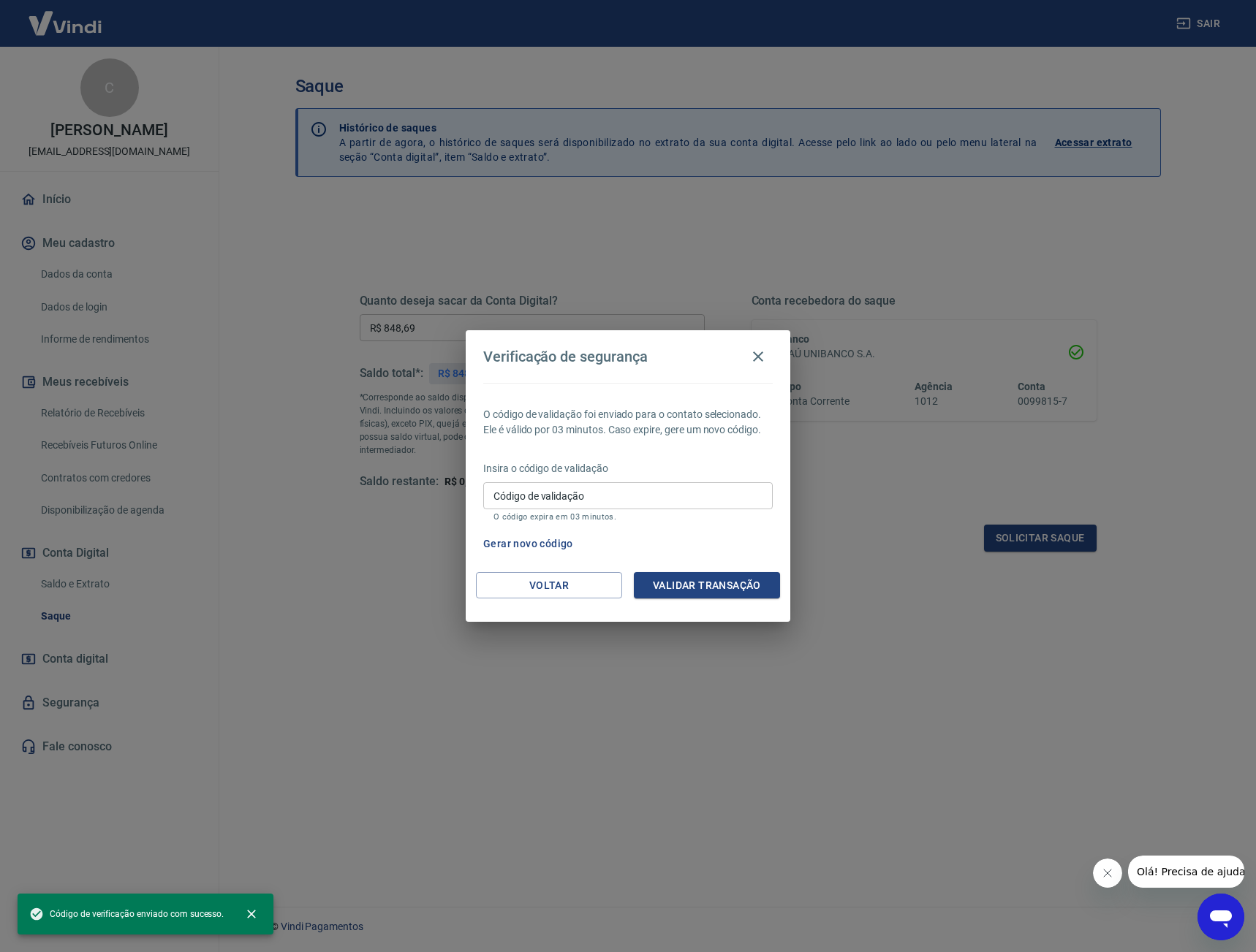
click at [664, 498] on input "Código de validação" at bounding box center [628, 496] width 290 height 27
click at [597, 496] on input "Código de validação" at bounding box center [628, 496] width 290 height 27
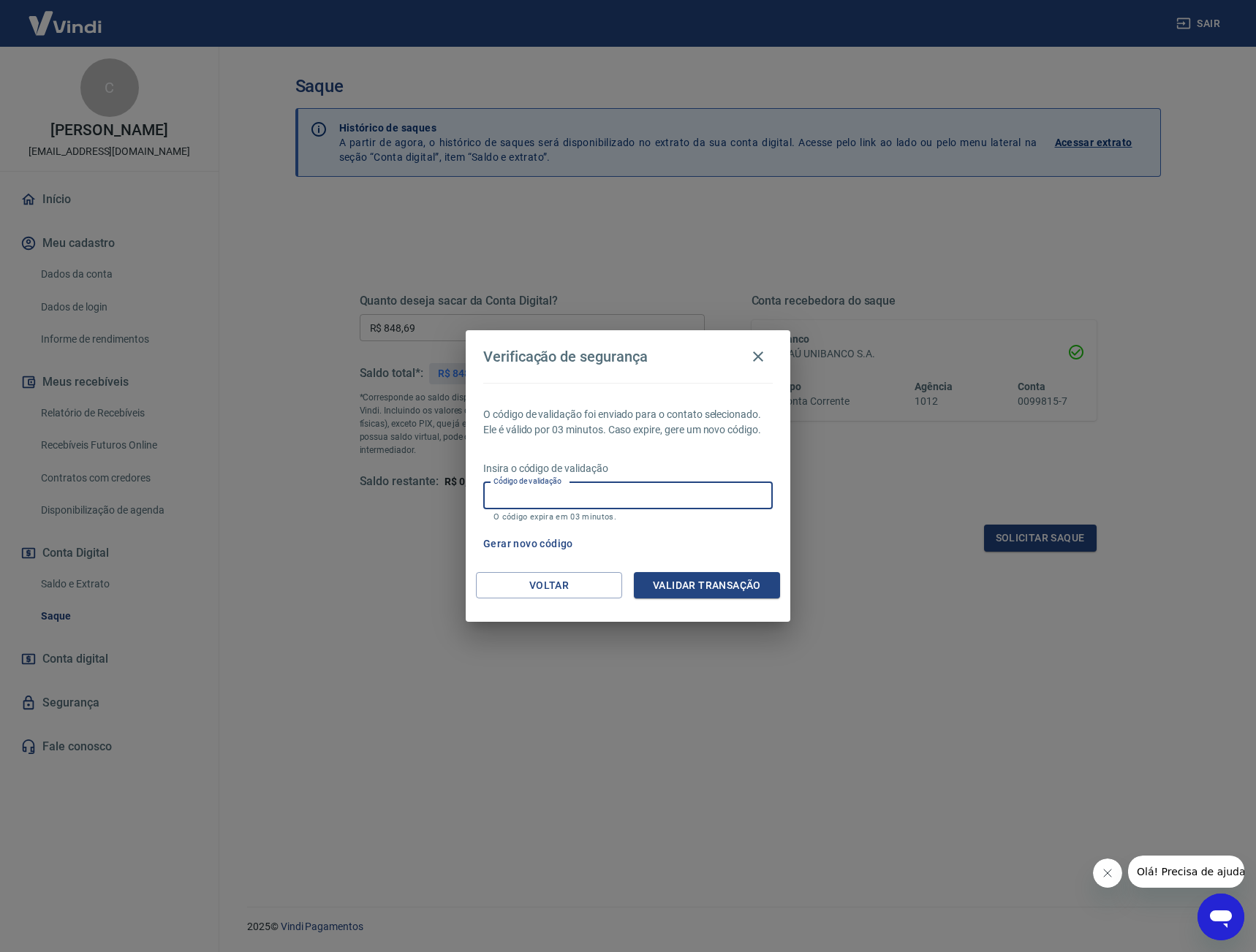
click at [619, 504] on input "Código de validação" at bounding box center [628, 496] width 290 height 27
drag, startPoint x: 582, startPoint y: 697, endPoint x: 563, endPoint y: 676, distance: 28.3
click at [578, 694] on div "Verificação de segurança O código de validação foi enviado para o contato selec…" at bounding box center [628, 476] width 1256 height 952
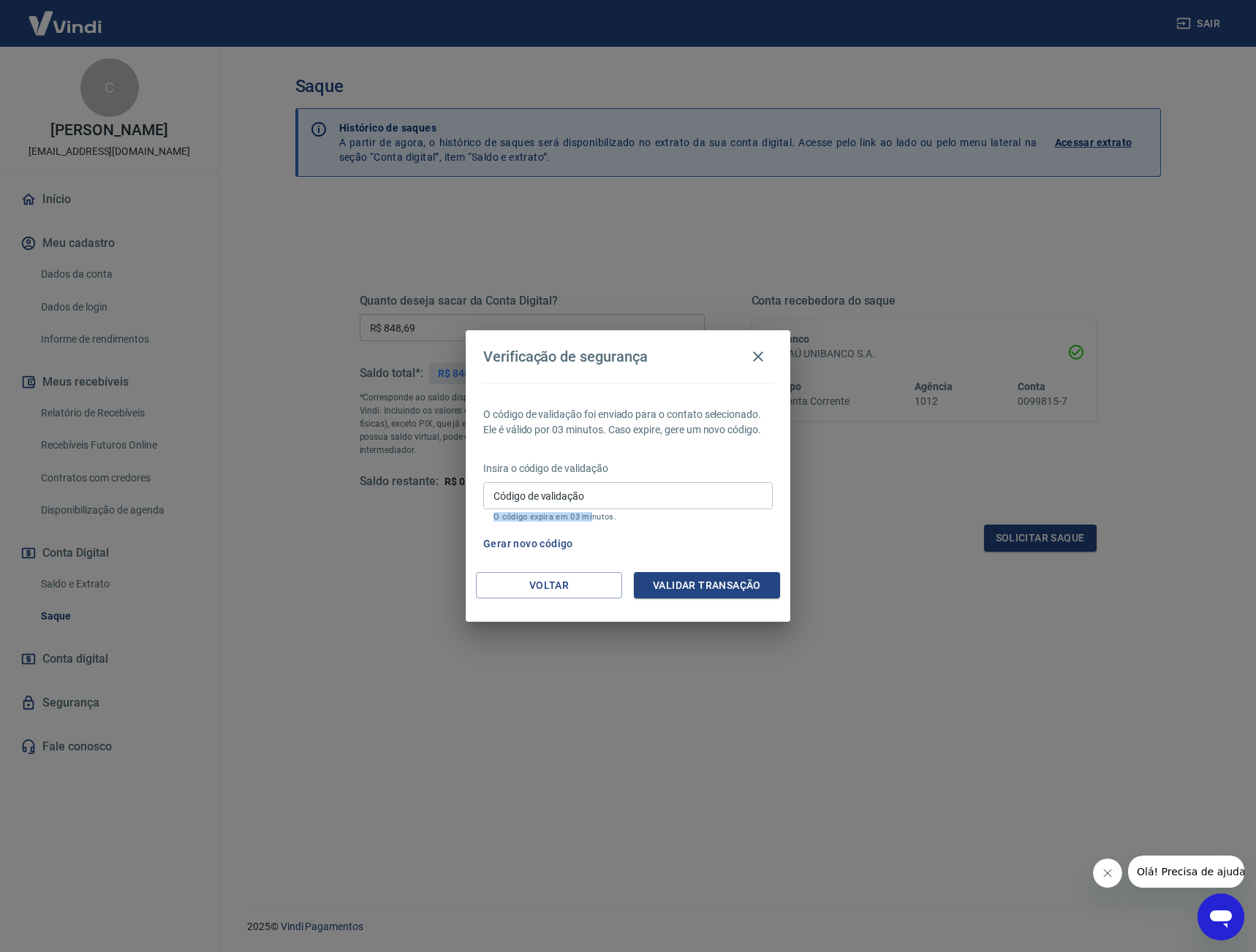
click at [594, 507] on div "Código de validação Código de validação O código expira em 03 minutos." at bounding box center [628, 501] width 290 height 39
click at [596, 501] on input "Código de validação" at bounding box center [628, 496] width 290 height 27
click at [597, 498] on input "Código de validação" at bounding box center [628, 496] width 290 height 27
click at [597, 496] on input "Código de validação" at bounding box center [628, 496] width 290 height 27
click at [526, 584] on button "Voltar" at bounding box center [548, 585] width 146 height 27
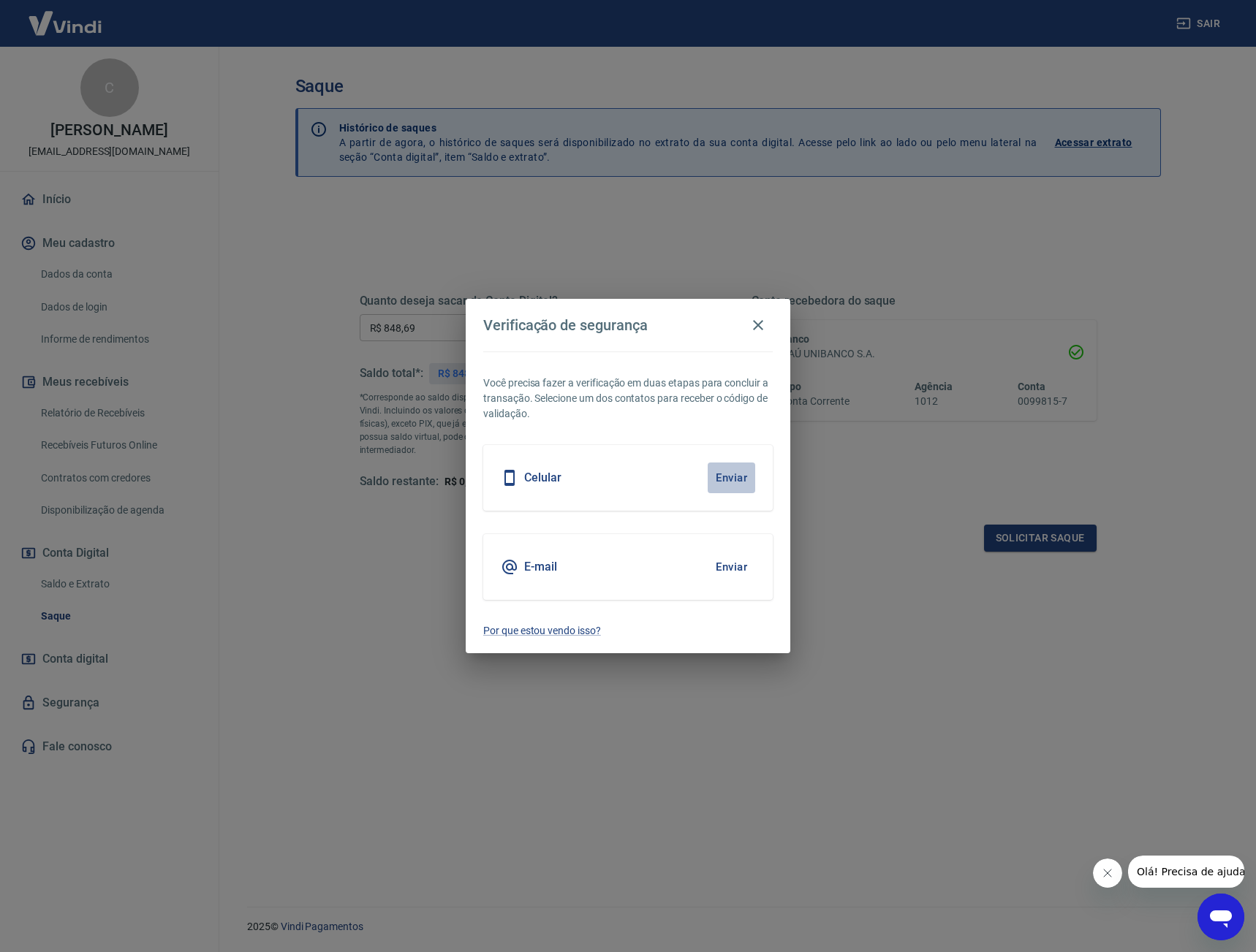
click at [732, 479] on button "Enviar" at bounding box center [731, 477] width 48 height 30
